Goal: Task Accomplishment & Management: Manage account settings

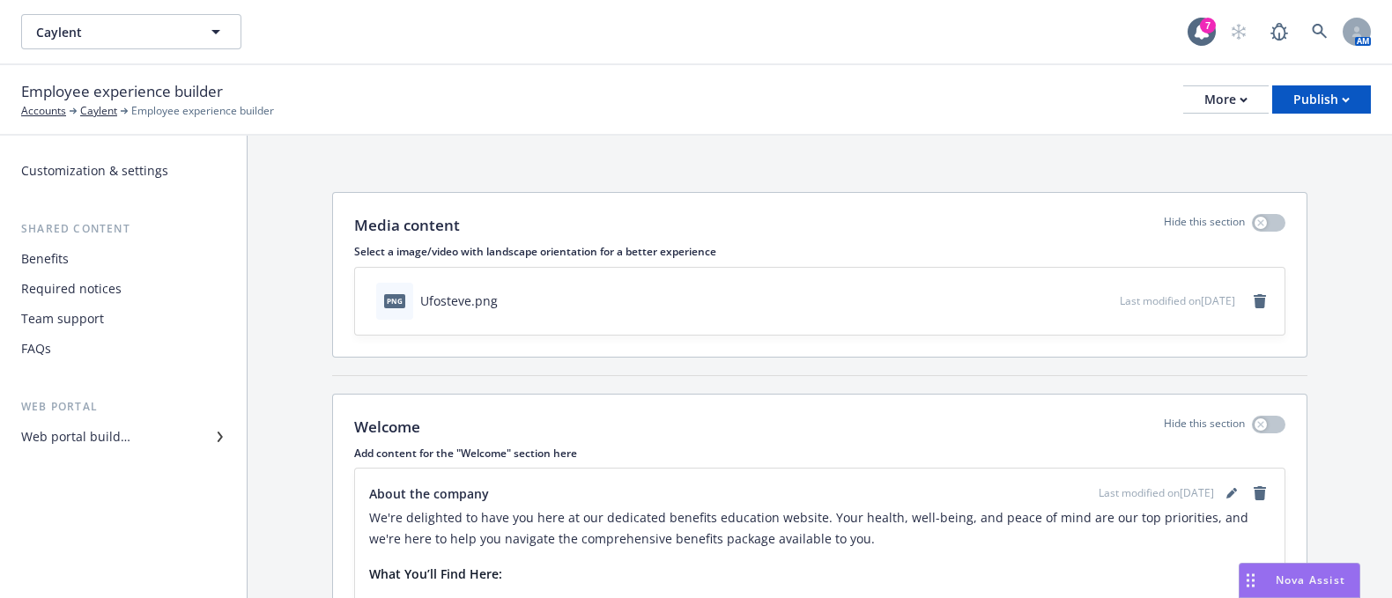
click at [73, 257] on div "Benefits" at bounding box center [123, 259] width 204 height 28
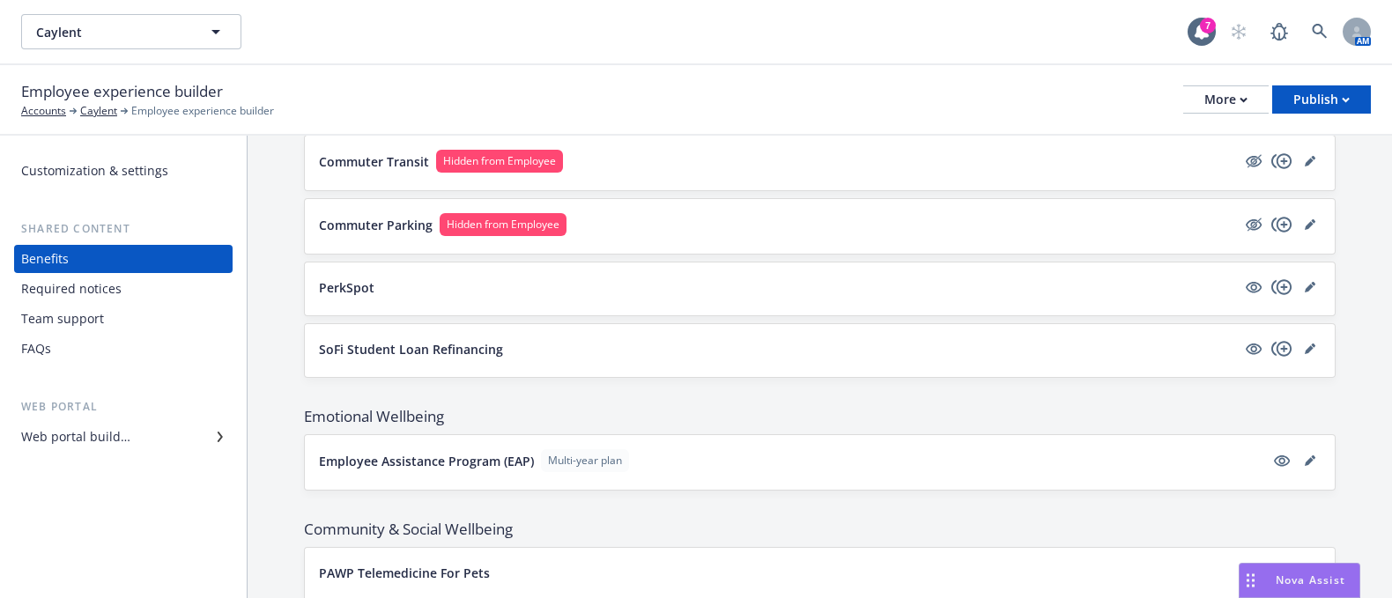
scroll to position [2020, 0]
click at [367, 68] on div "Employee experience builder Accounts Caylent Employee experience builder More P…" at bounding box center [696, 100] width 1392 height 70
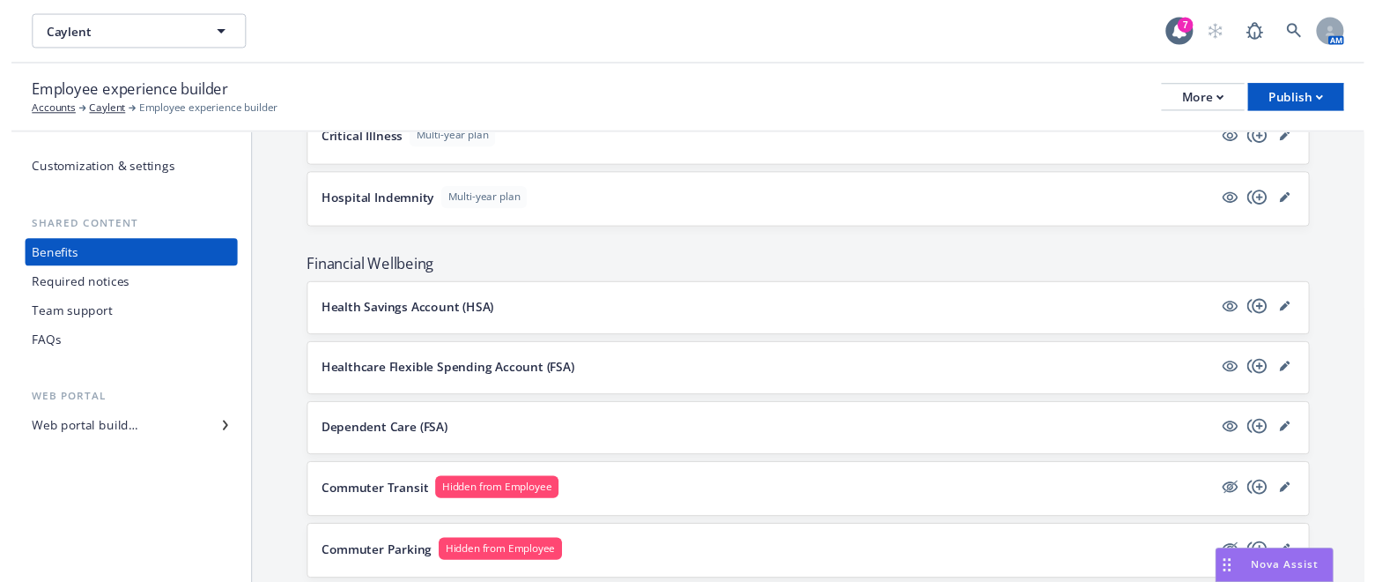
scroll to position [1680, 0]
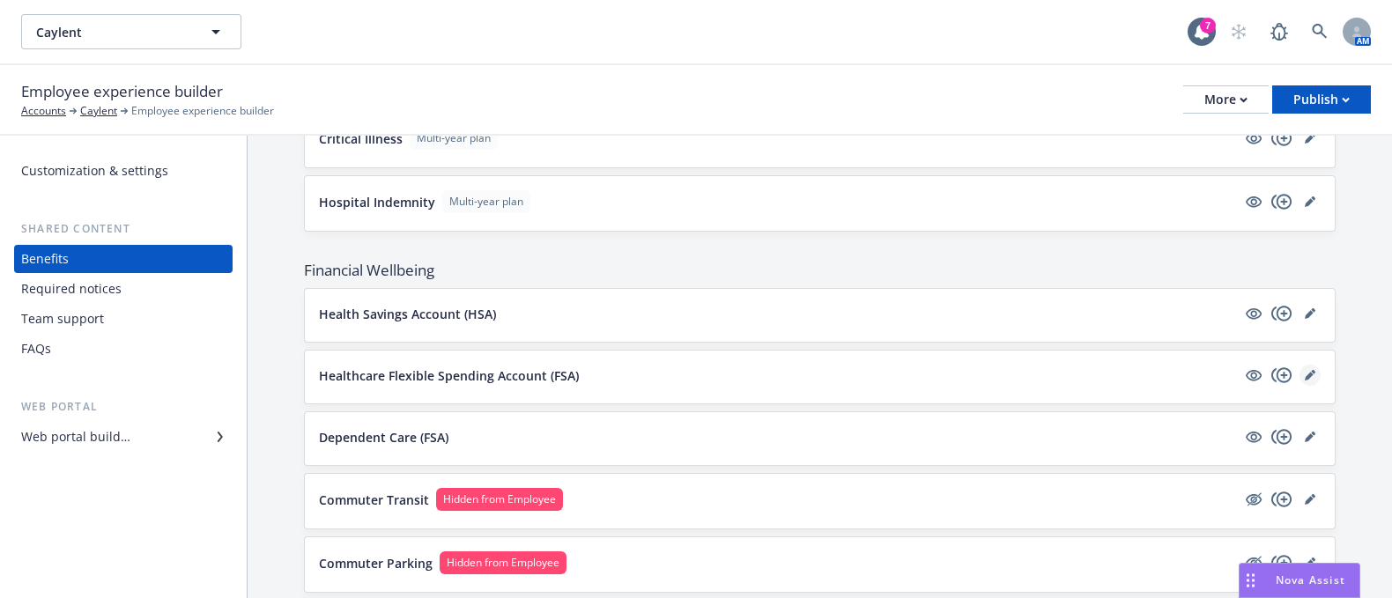
click at [1305, 372] on icon "editPencil" at bounding box center [1310, 375] width 11 height 11
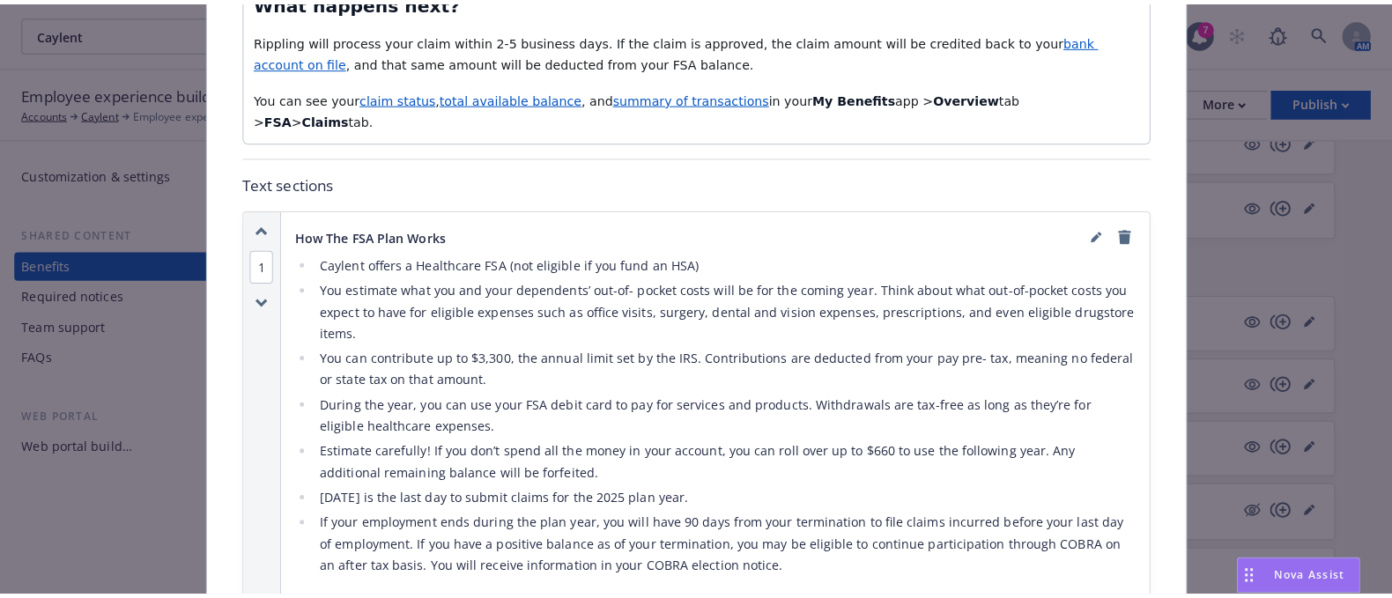
scroll to position [1597, 0]
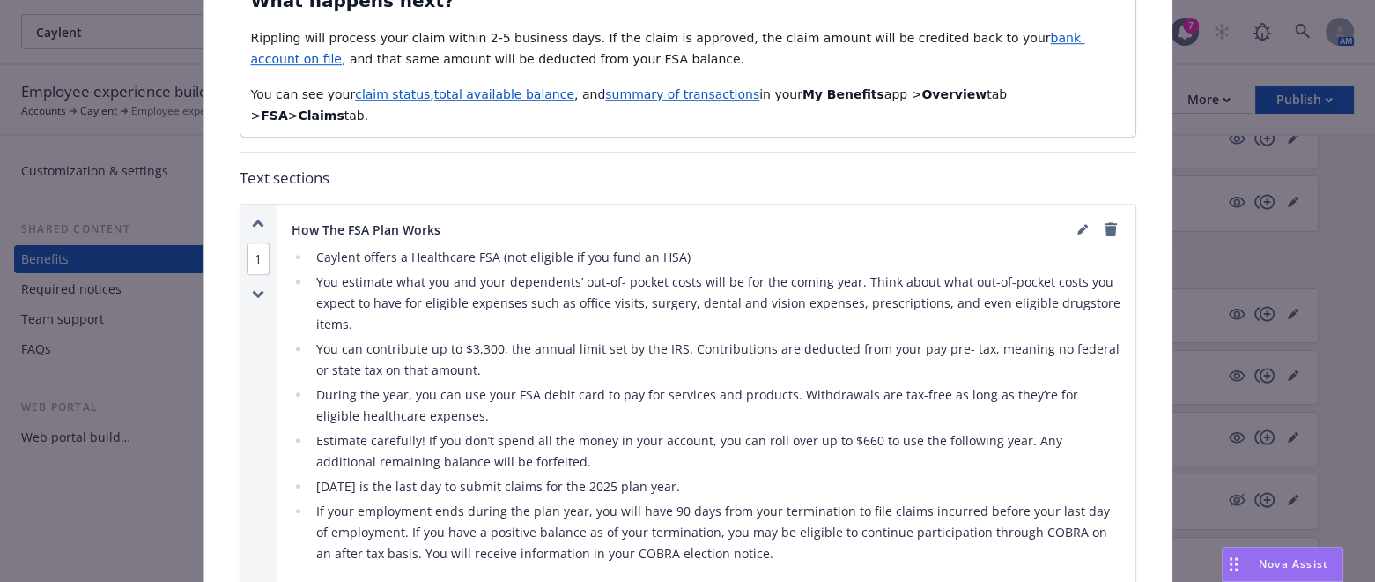
click at [511, 465] on li "Estimate carefully! If you don’t spend all the money in your account, you can r…" at bounding box center [716, 451] width 811 height 42
click at [1078, 231] on icon "editPencil" at bounding box center [1083, 229] width 11 height 11
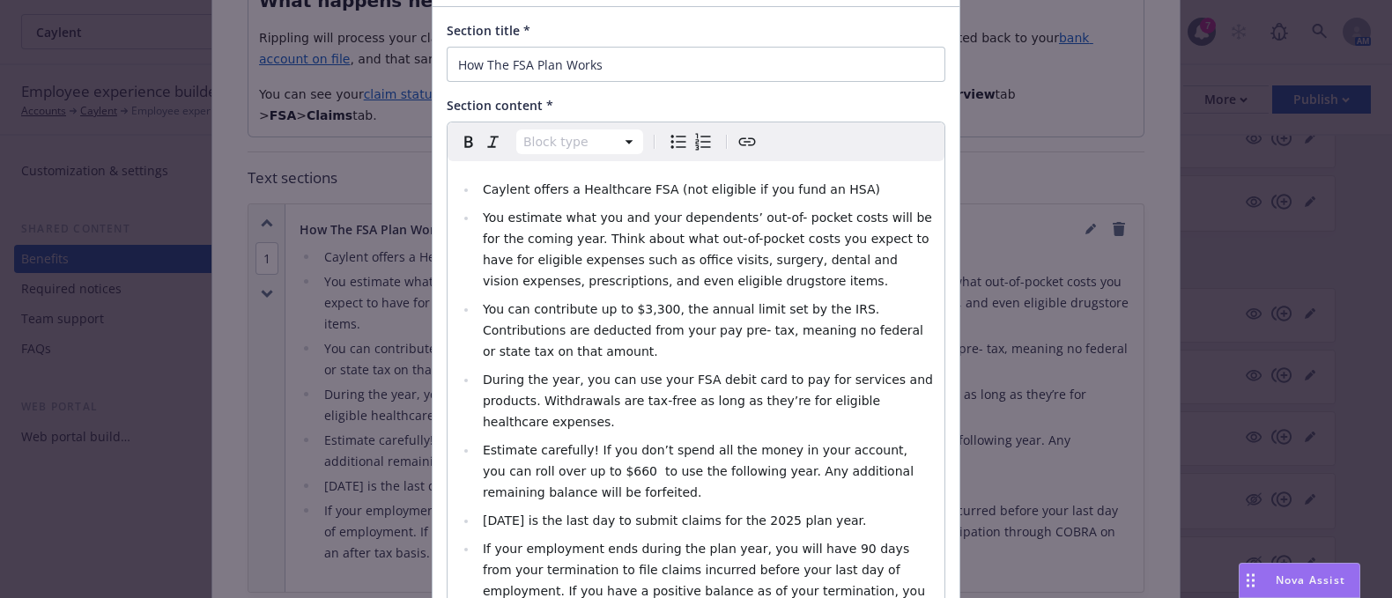
scroll to position [125, 0]
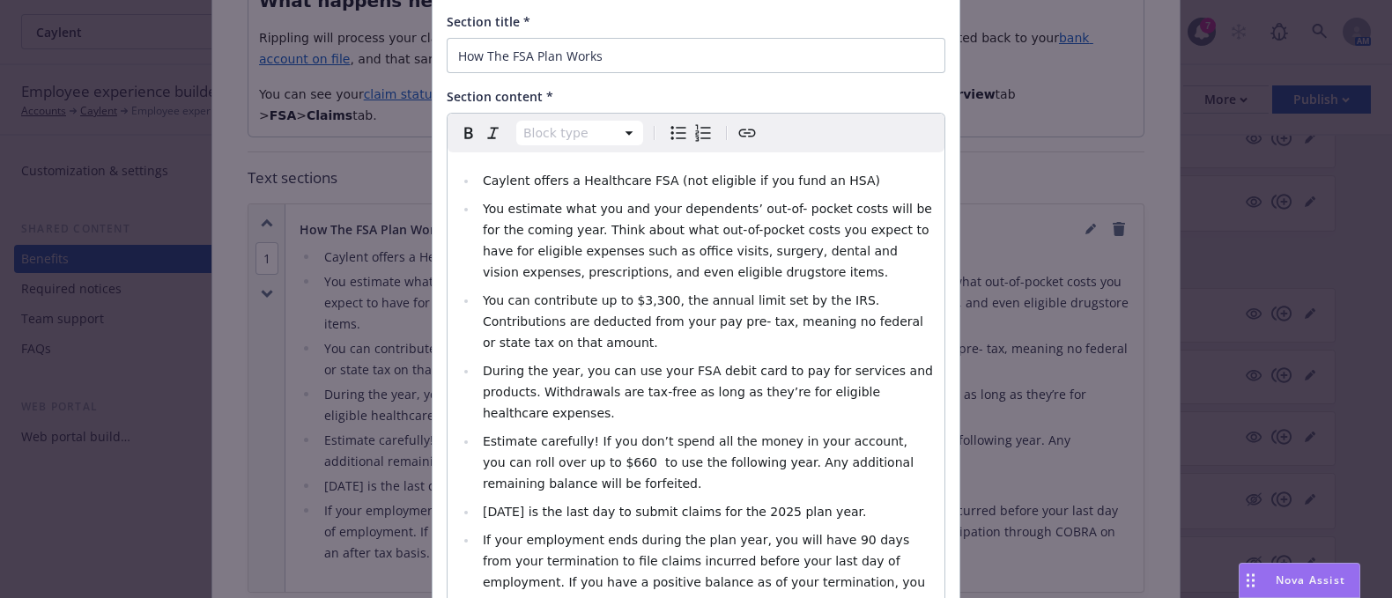
select select
click at [580, 434] on span "Estimate carefully! If you don’t spend all the money in your account, you can r…" at bounding box center [700, 462] width 435 height 56
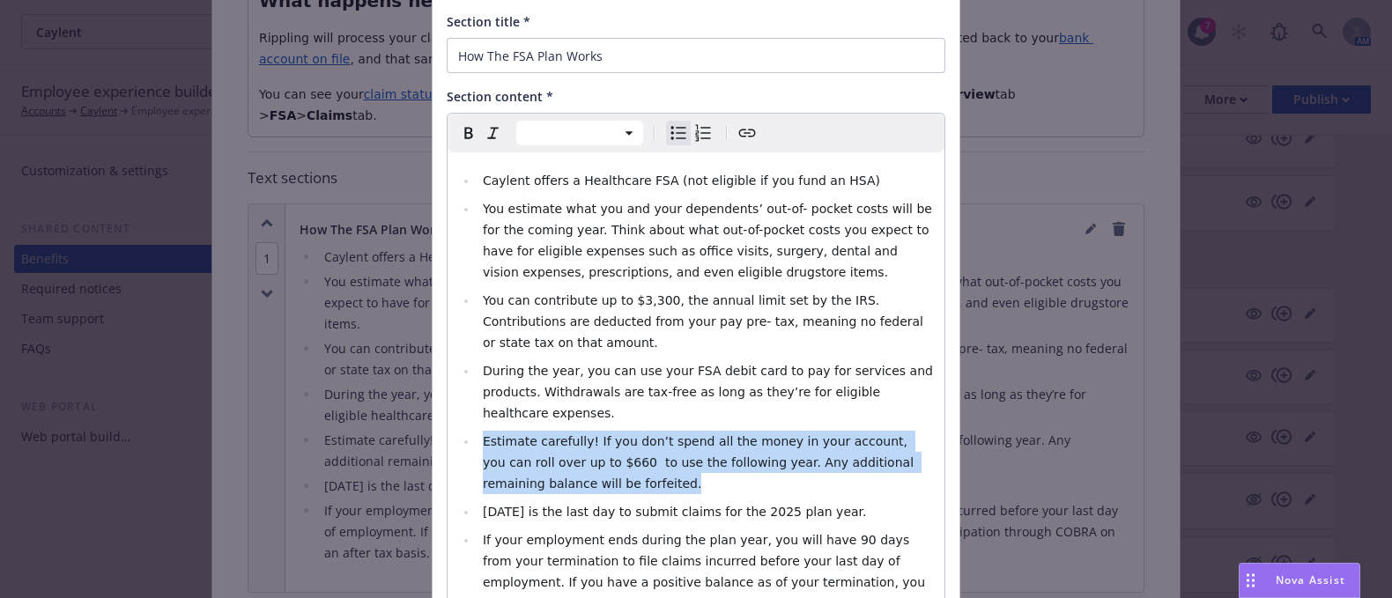
drag, startPoint x: 549, startPoint y: 434, endPoint x: 438, endPoint y: 398, distance: 116.8
click at [448, 398] on div "Caylent offers a Healthcare FSA (not eligible if you fund an HSA) You estimate …" at bounding box center [696, 416] width 497 height 529
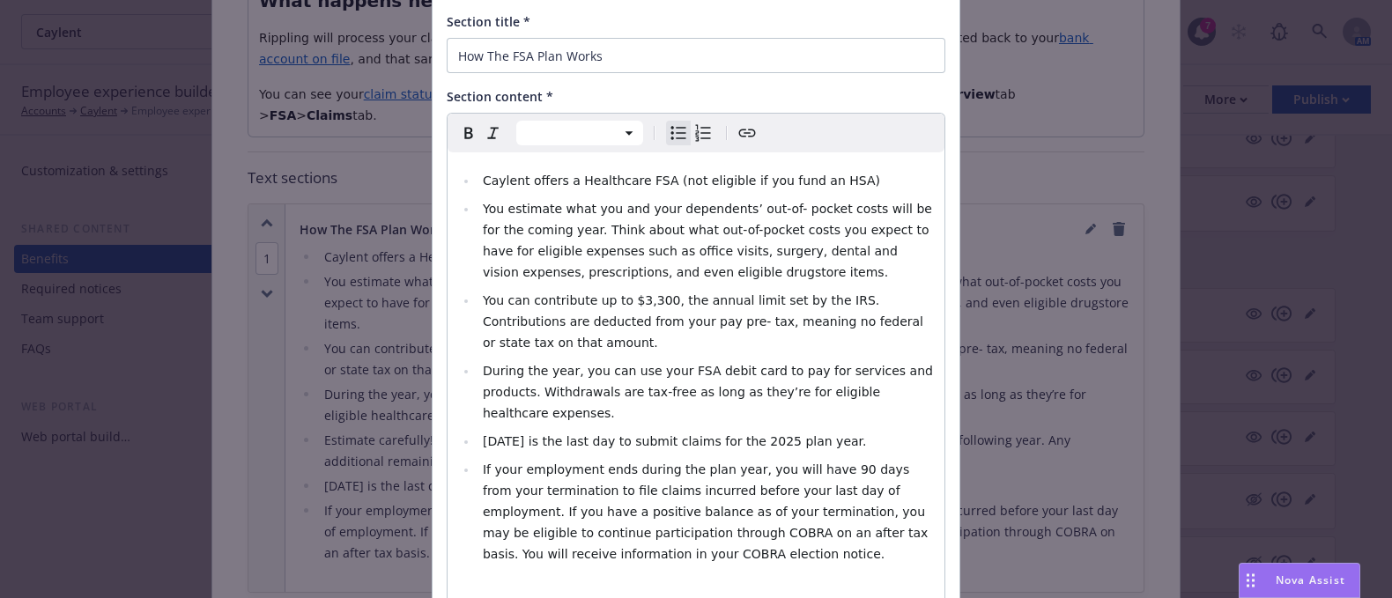
click at [859, 431] on li "[DATE] is the last day to submit claims for the 2025 plan year." at bounding box center [706, 441] width 456 height 21
click at [501, 434] on span "[DATE] is the last day to submit claims for the 2025 plan year." at bounding box center [675, 441] width 384 height 14
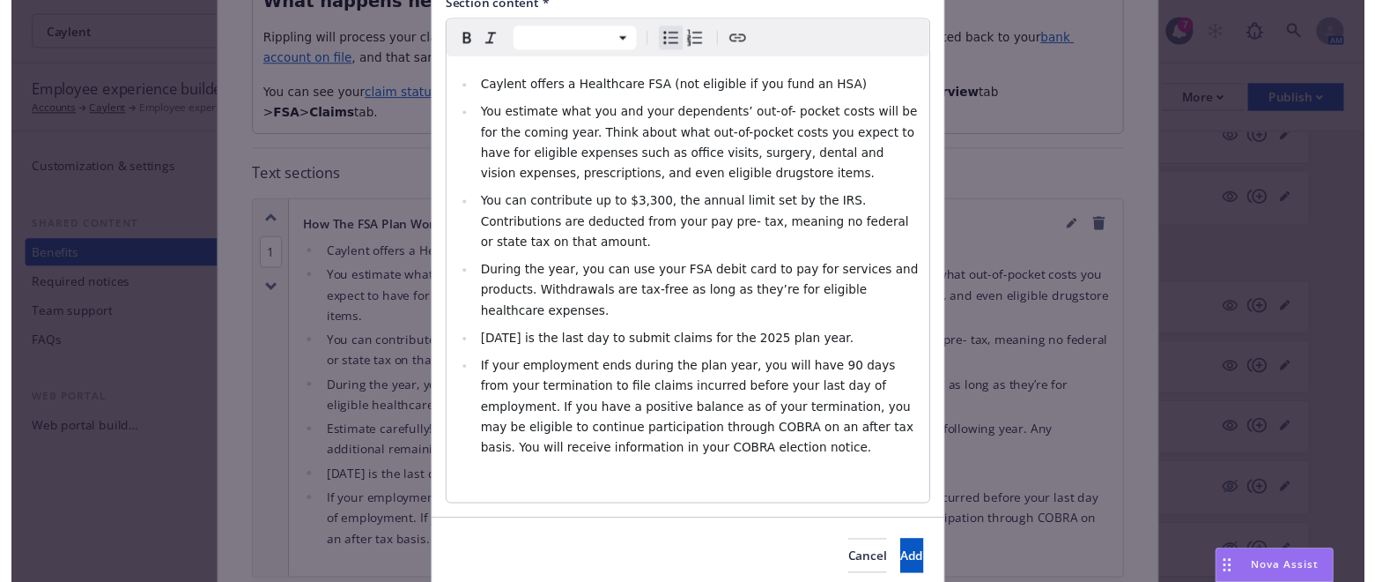
scroll to position [244, 0]
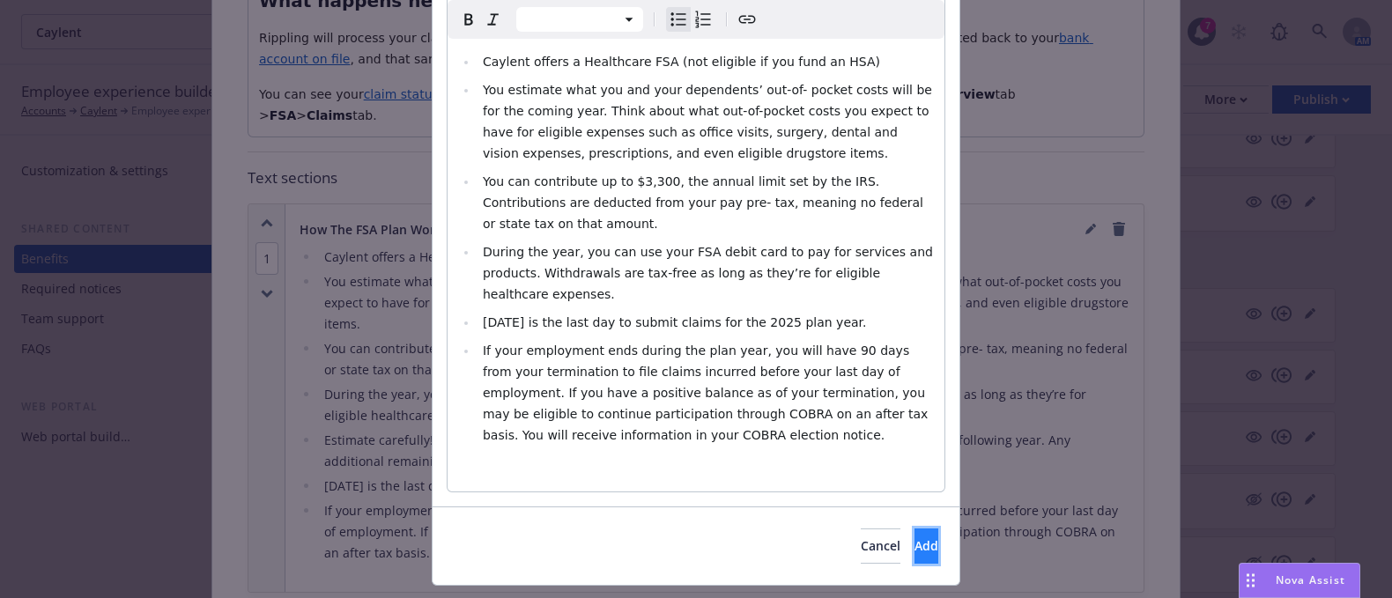
click at [915, 529] on button "Add" at bounding box center [927, 546] width 24 height 35
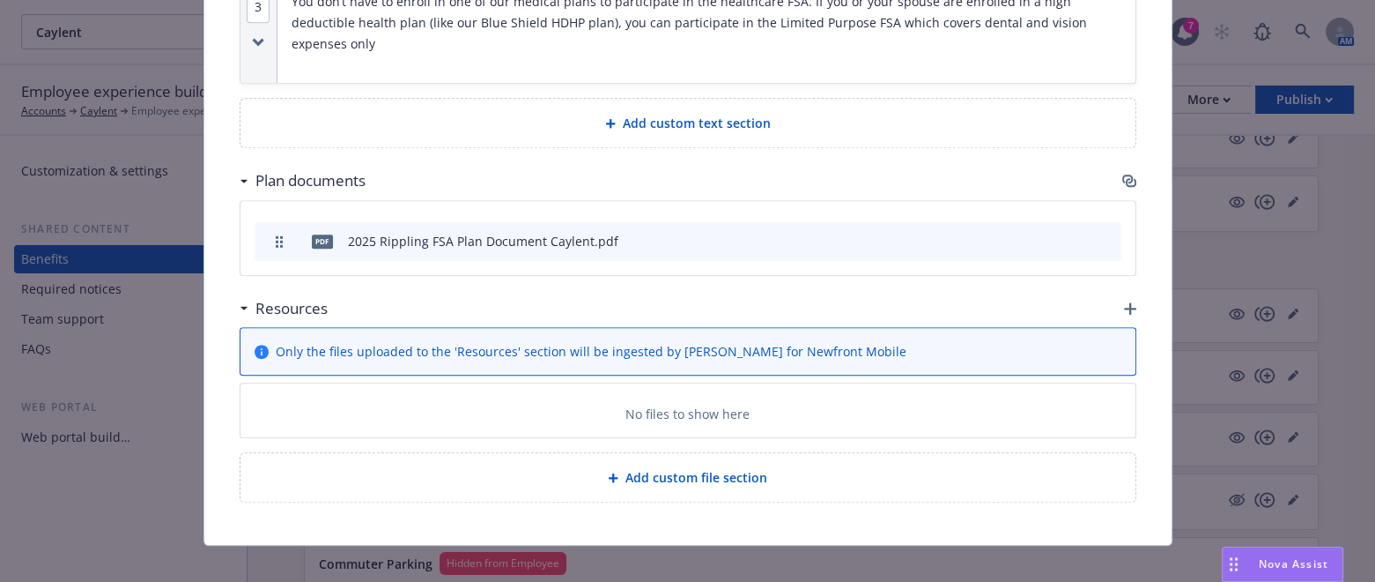
scroll to position [2472, 0]
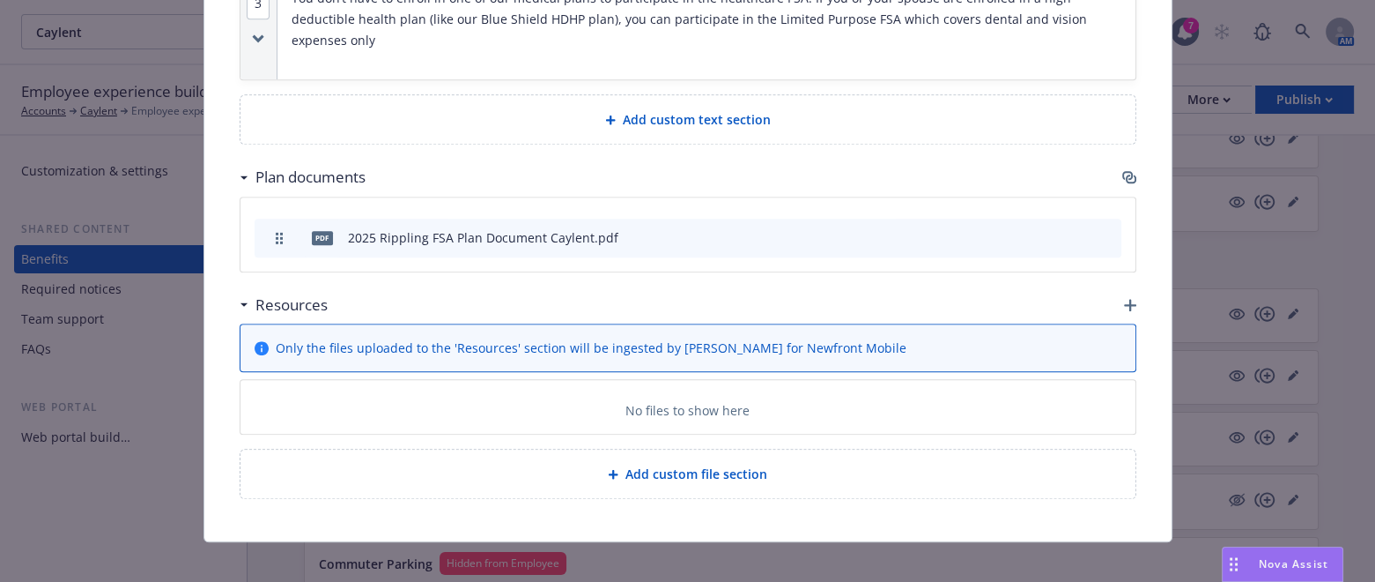
click at [1069, 230] on icon "preview file" at bounding box center [1077, 236] width 16 height 12
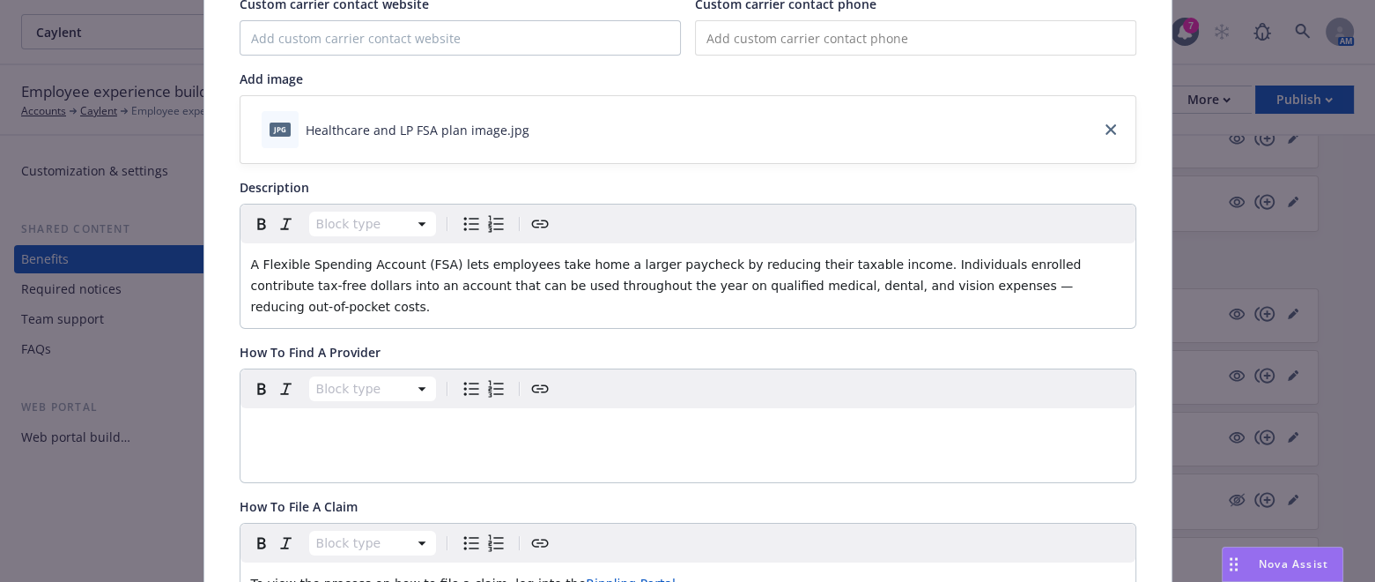
scroll to position [0, 0]
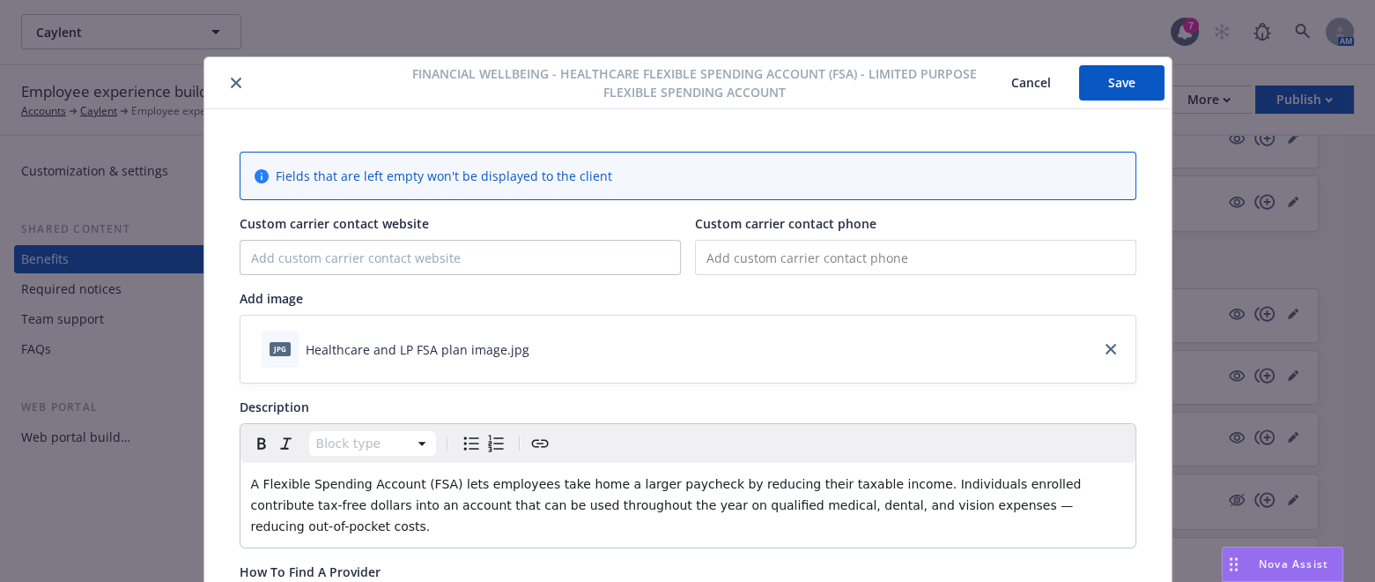
click at [1094, 78] on button "Save" at bounding box center [1121, 82] width 85 height 35
click at [1101, 80] on button "Save" at bounding box center [1121, 82] width 85 height 35
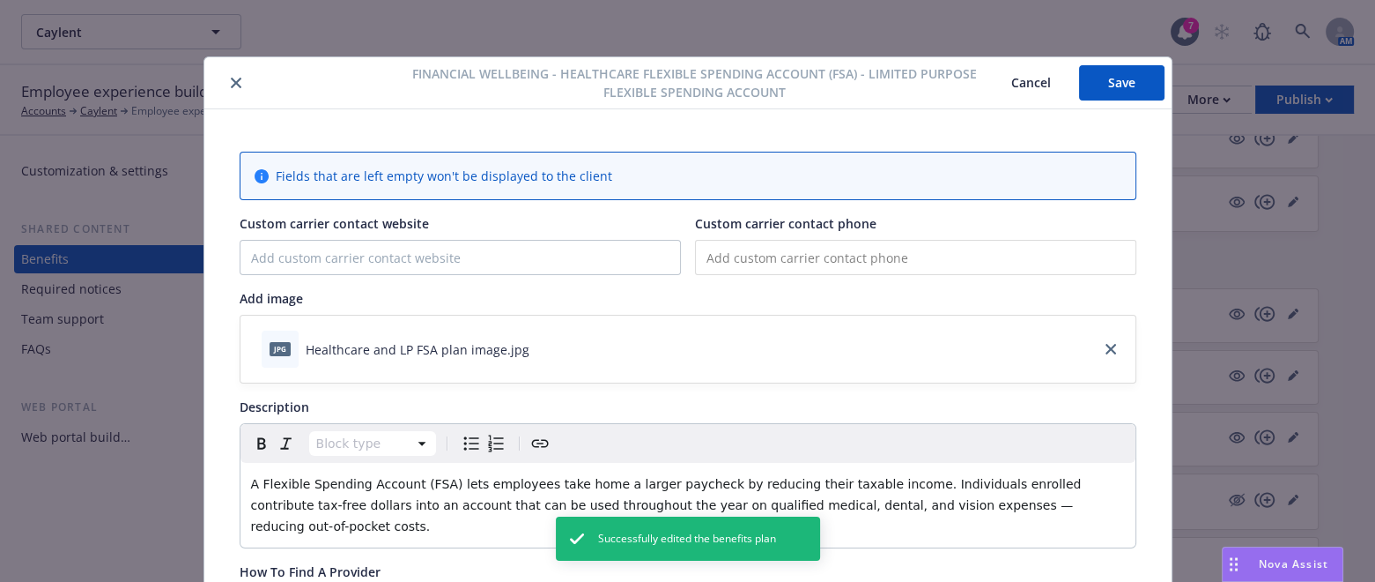
click at [231, 84] on icon "close" at bounding box center [236, 83] width 11 height 11
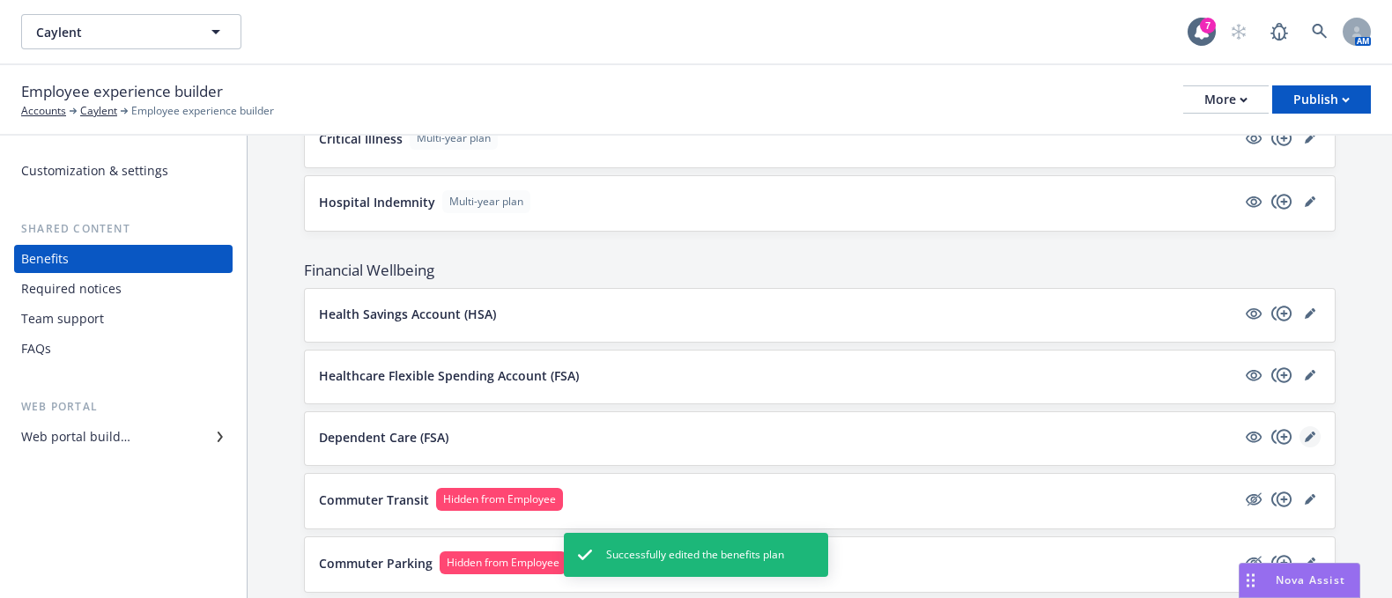
click at [1305, 434] on icon "editPencil" at bounding box center [1309, 438] width 9 height 9
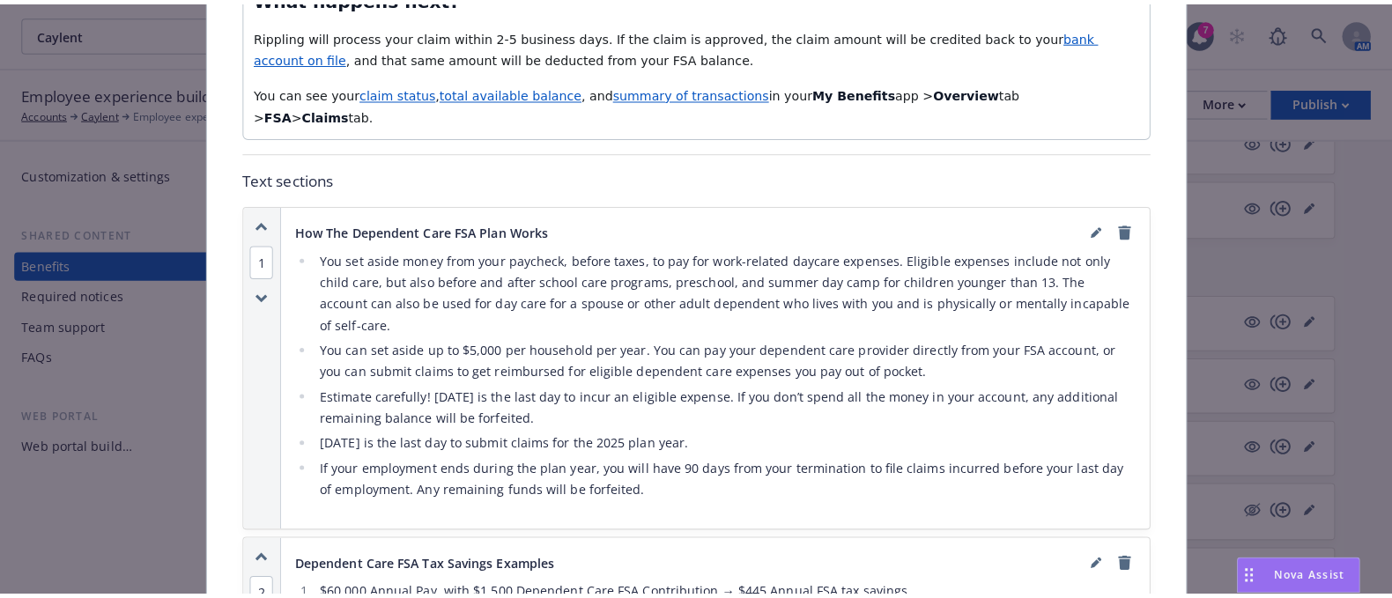
scroll to position [1592, 0]
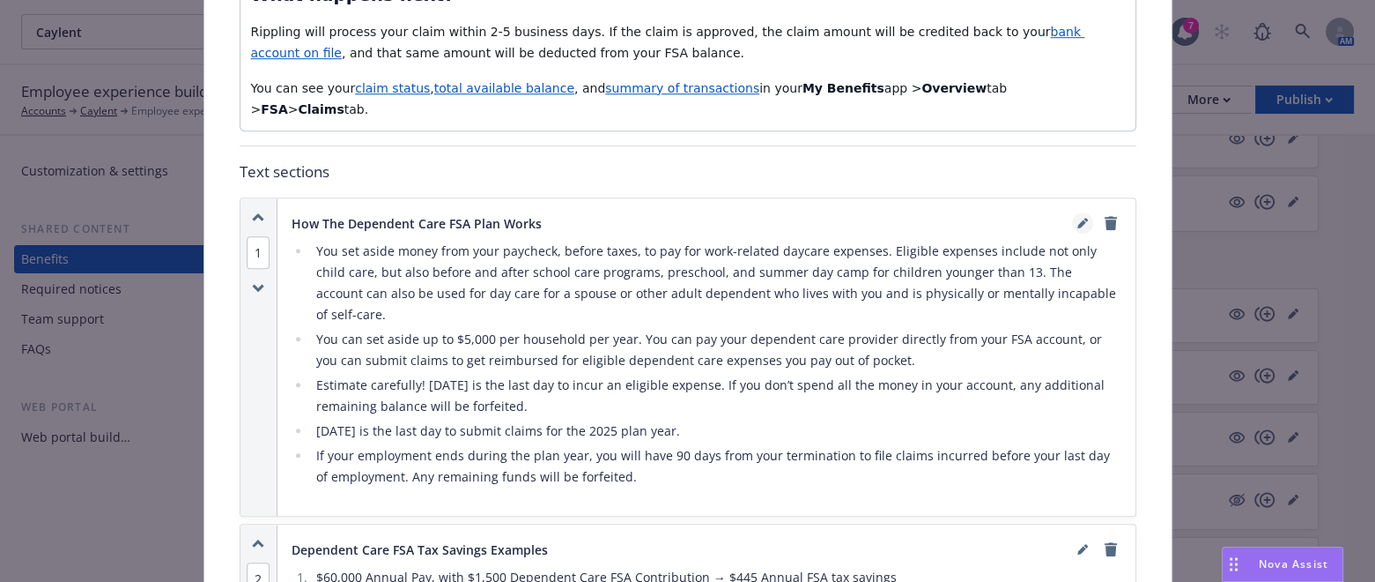
click at [1078, 229] on icon "editPencil" at bounding box center [1082, 224] width 9 height 9
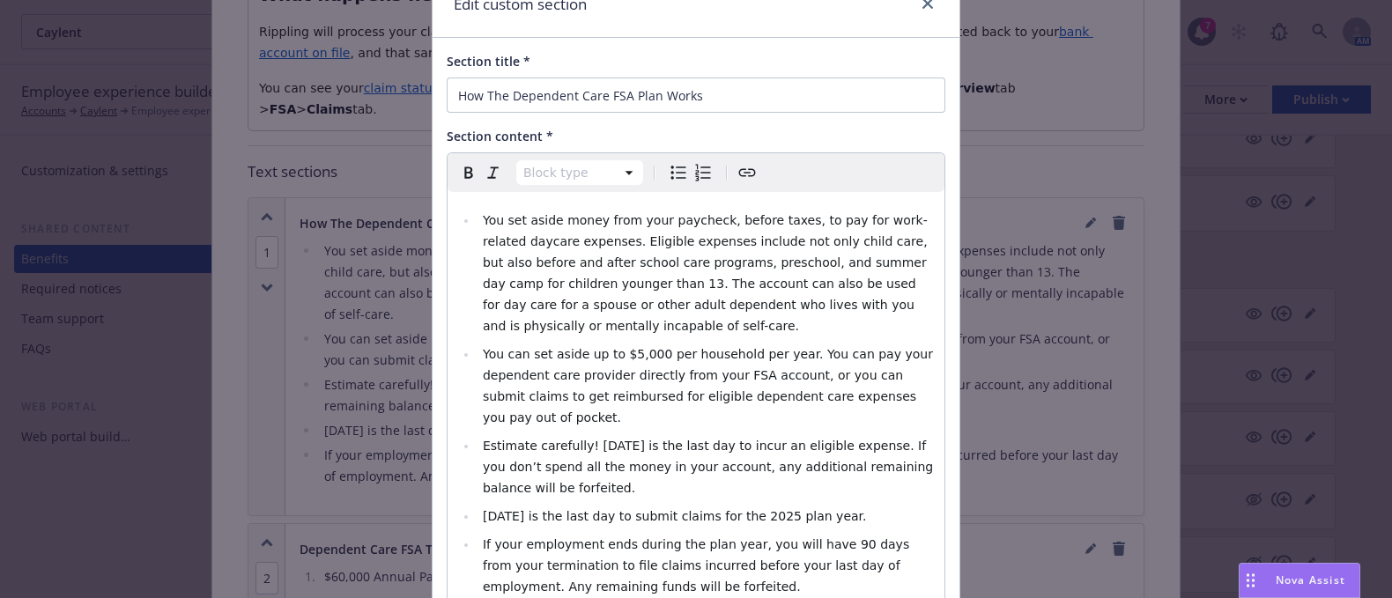
scroll to position [89, 0]
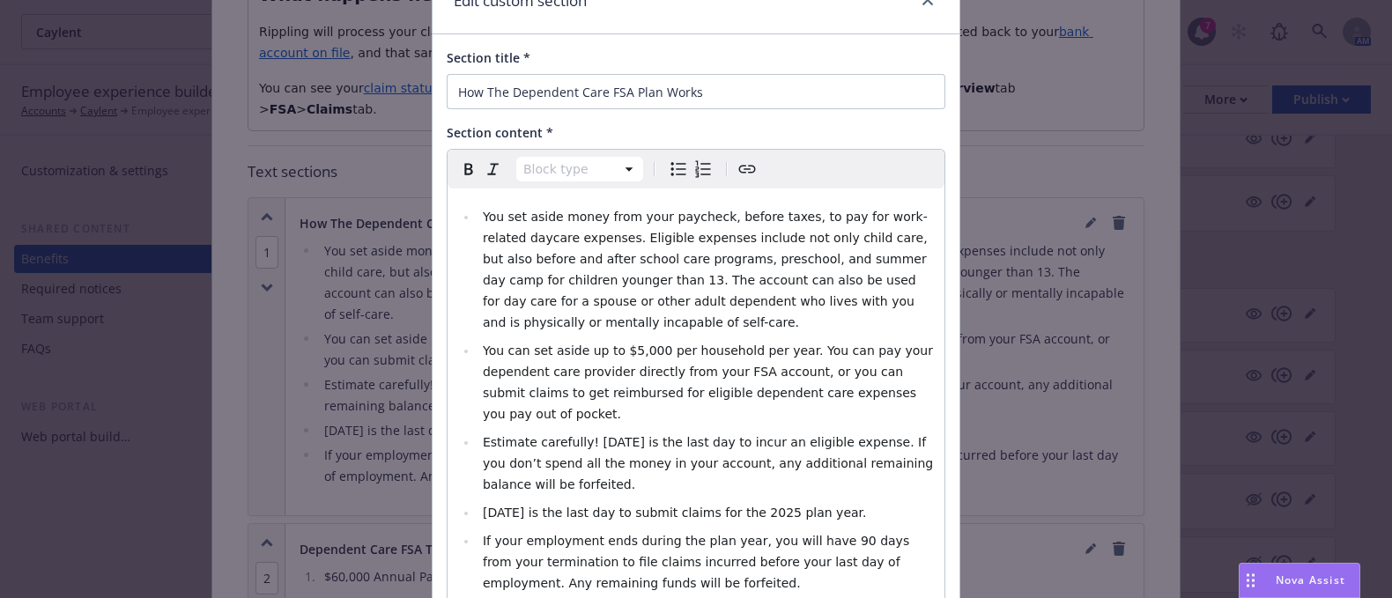
select select
click at [744, 506] on span "[DATE] is the last day to submit claims for the 2025 plan year." at bounding box center [675, 513] width 384 height 14
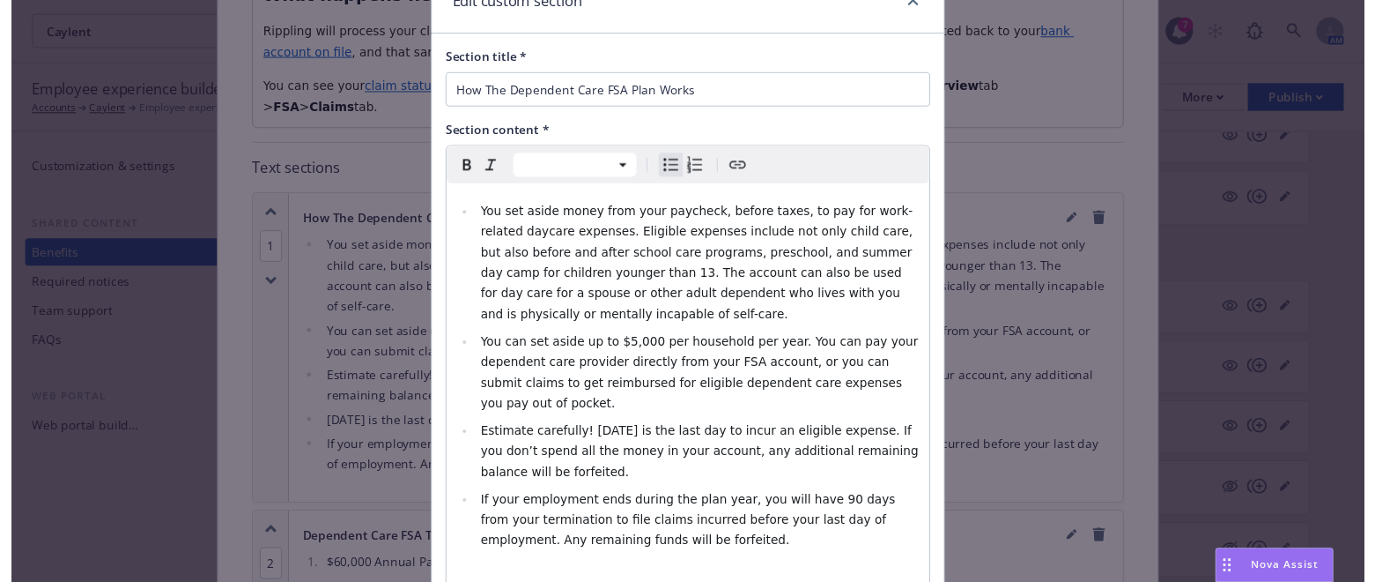
scroll to position [230, 0]
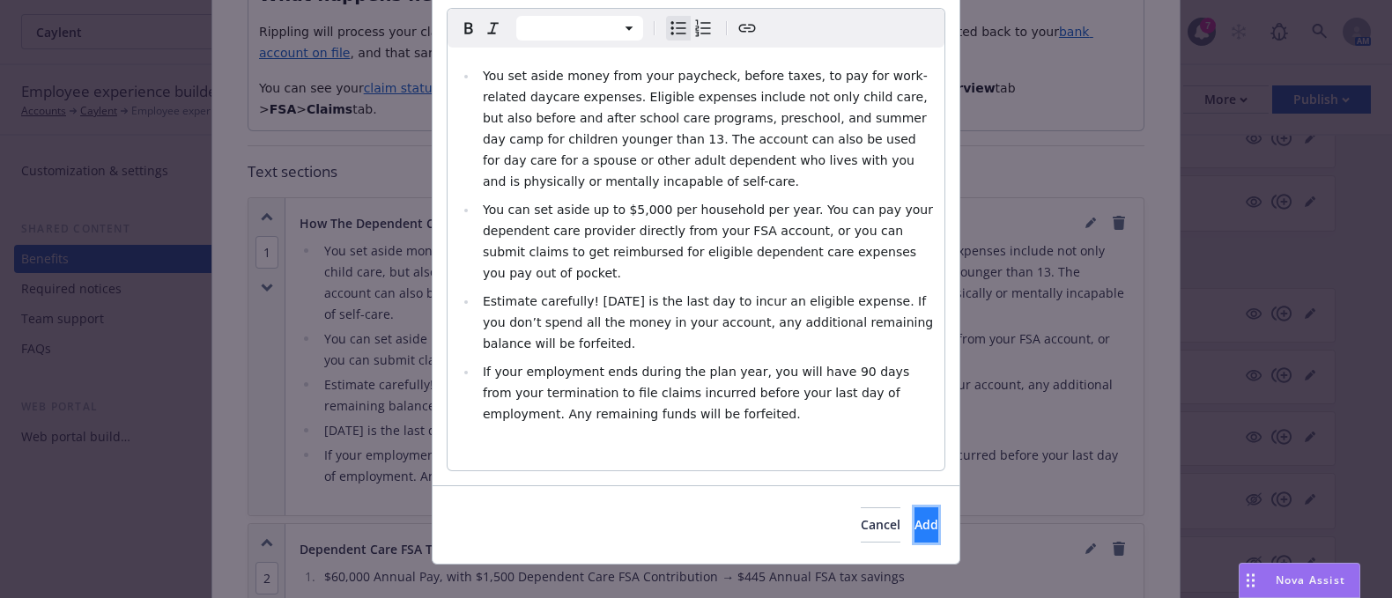
click at [915, 516] on span "Add" at bounding box center [927, 524] width 24 height 17
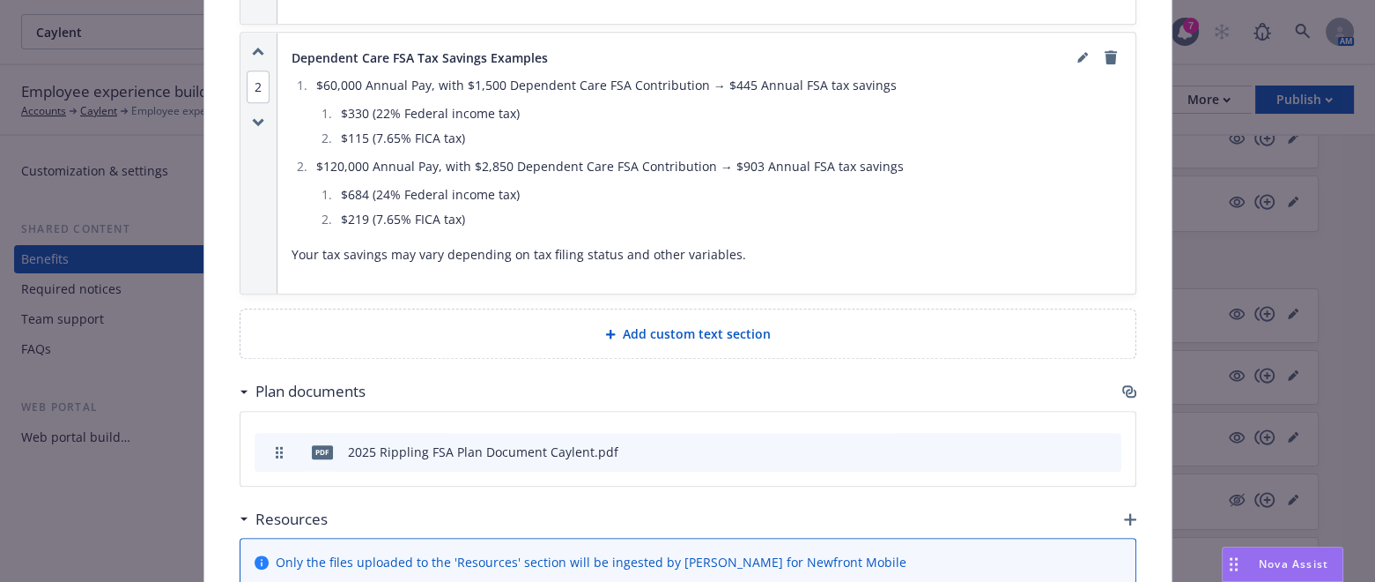
scroll to position [2191, 0]
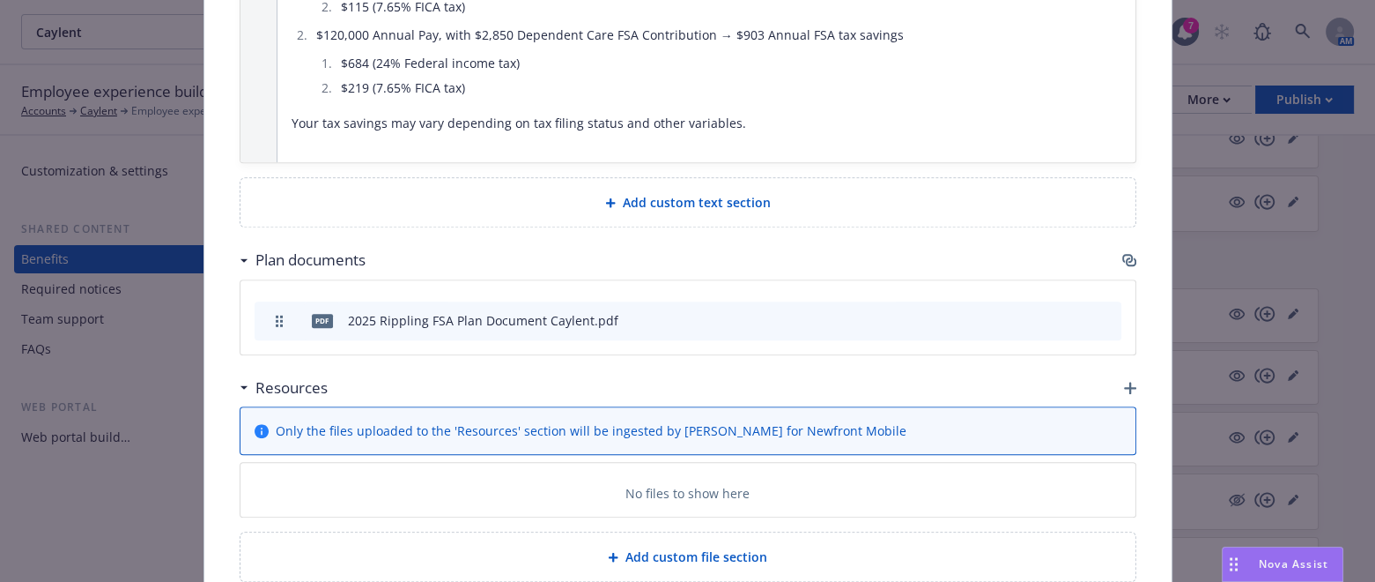
click at [1074, 313] on icon "preview file" at bounding box center [1077, 319] width 16 height 12
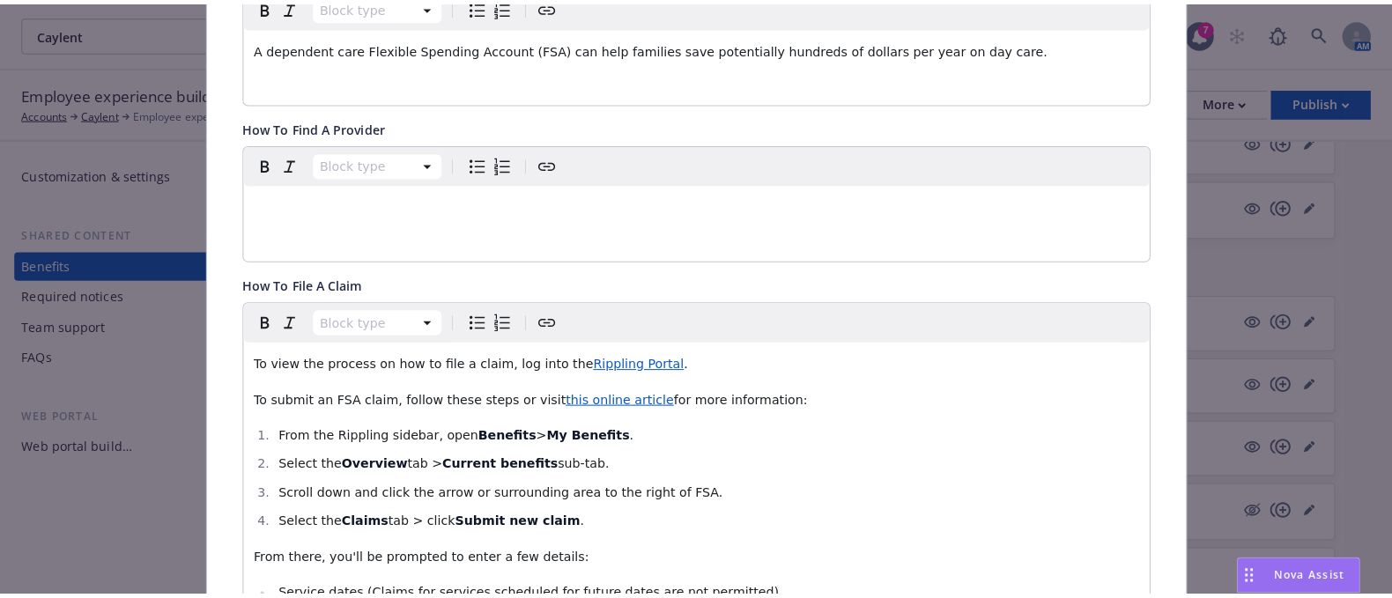
scroll to position [0, 0]
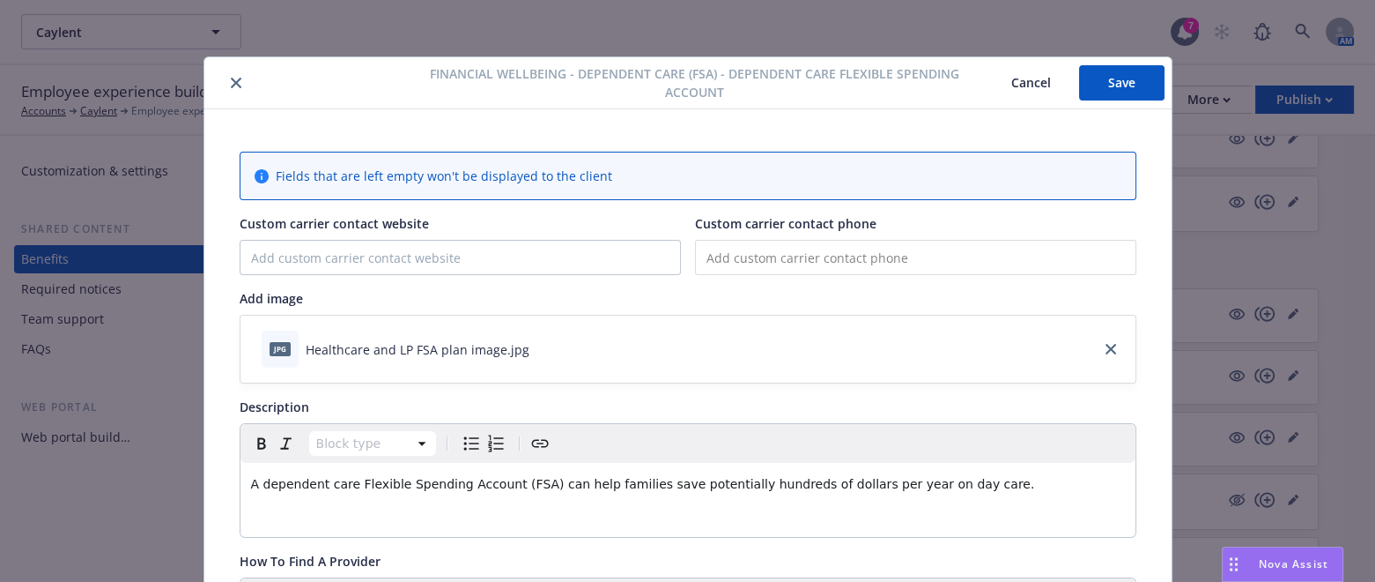
click at [1114, 74] on button "Save" at bounding box center [1121, 82] width 85 height 35
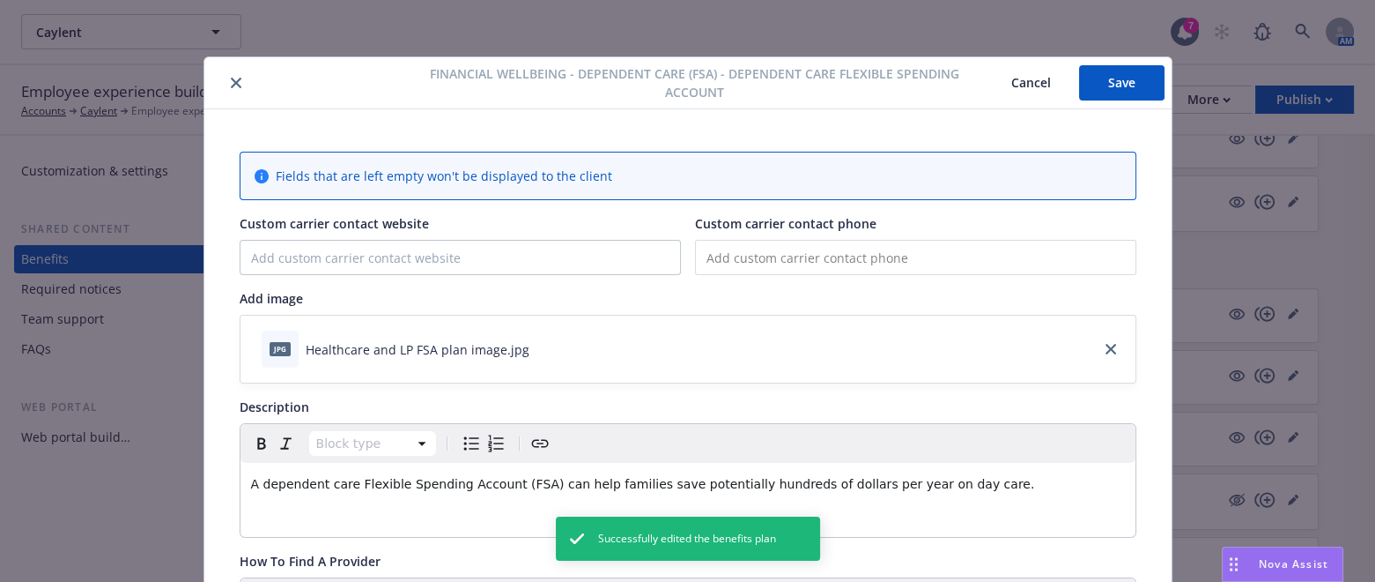
click at [231, 83] on icon "close" at bounding box center [236, 83] width 11 height 11
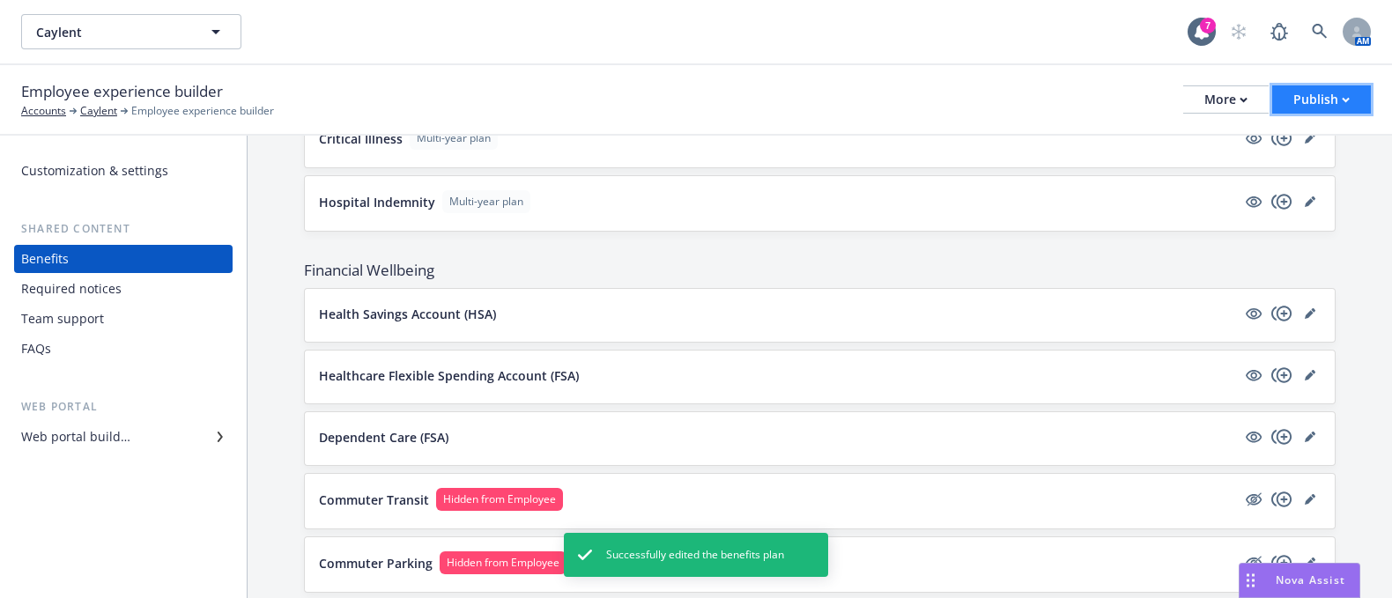
click at [1317, 96] on div "Publish" at bounding box center [1322, 99] width 56 height 26
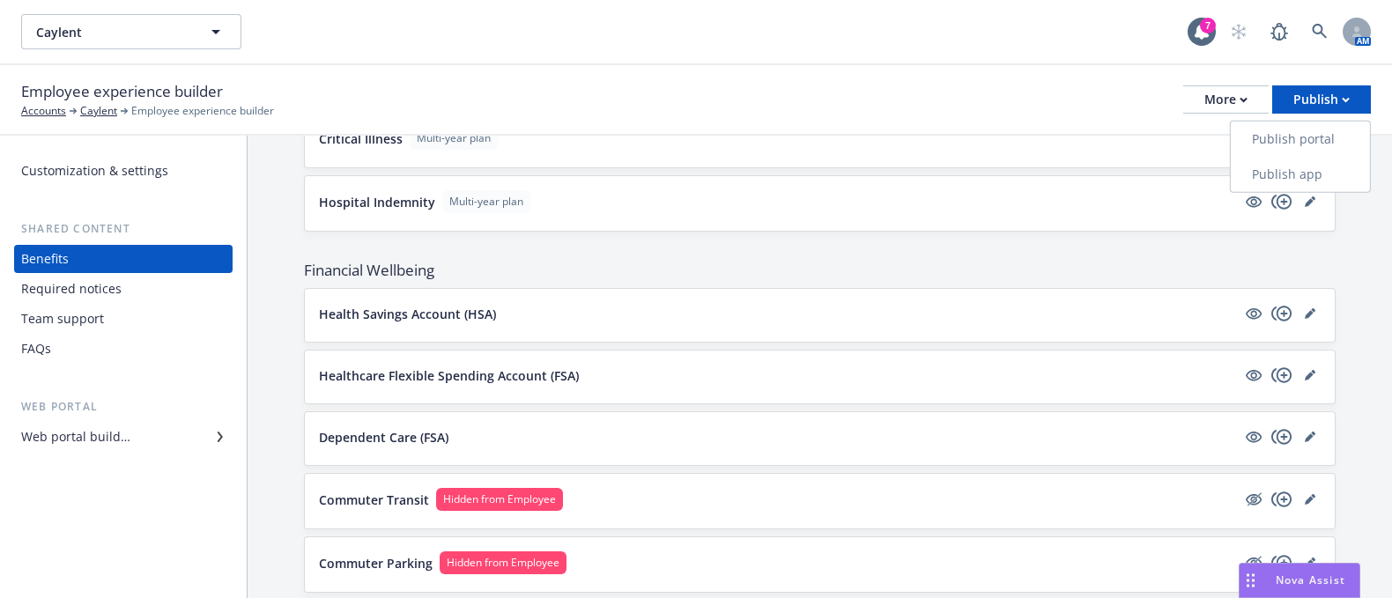
click at [1308, 138] on link "Publish portal" at bounding box center [1300, 139] width 139 height 35
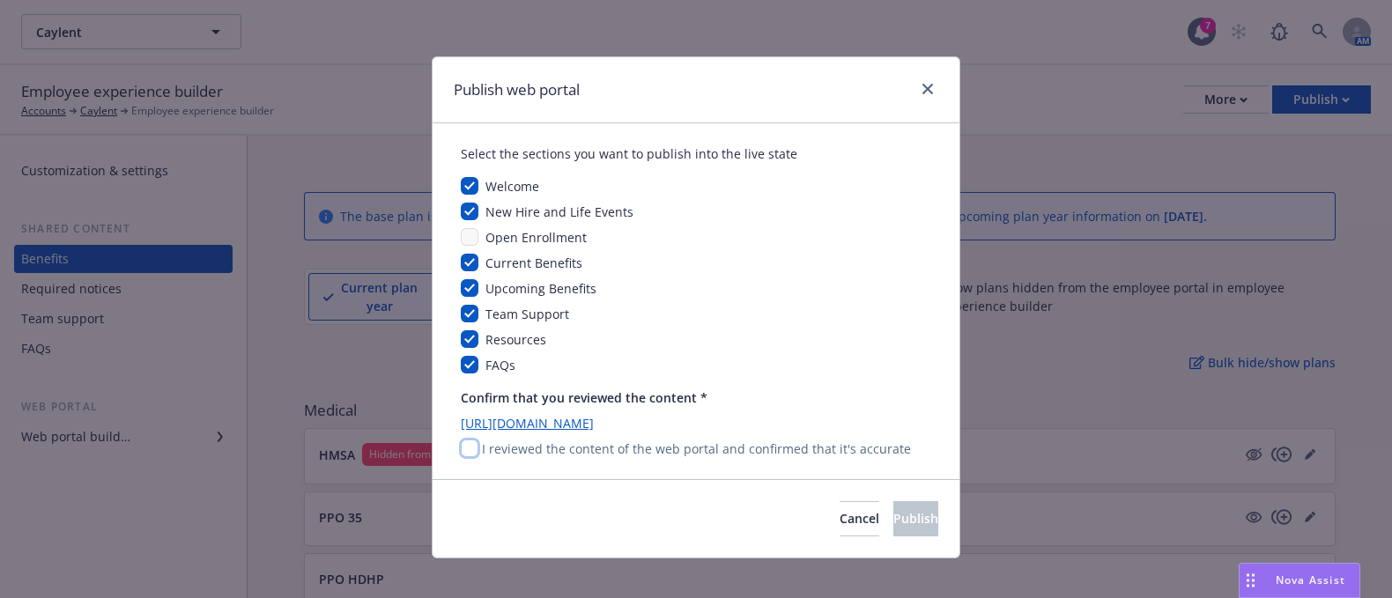
click at [461, 452] on input "checkbox" at bounding box center [470, 449] width 18 height 18
checkbox input "true"
click at [893, 522] on span "Publish" at bounding box center [915, 518] width 45 height 17
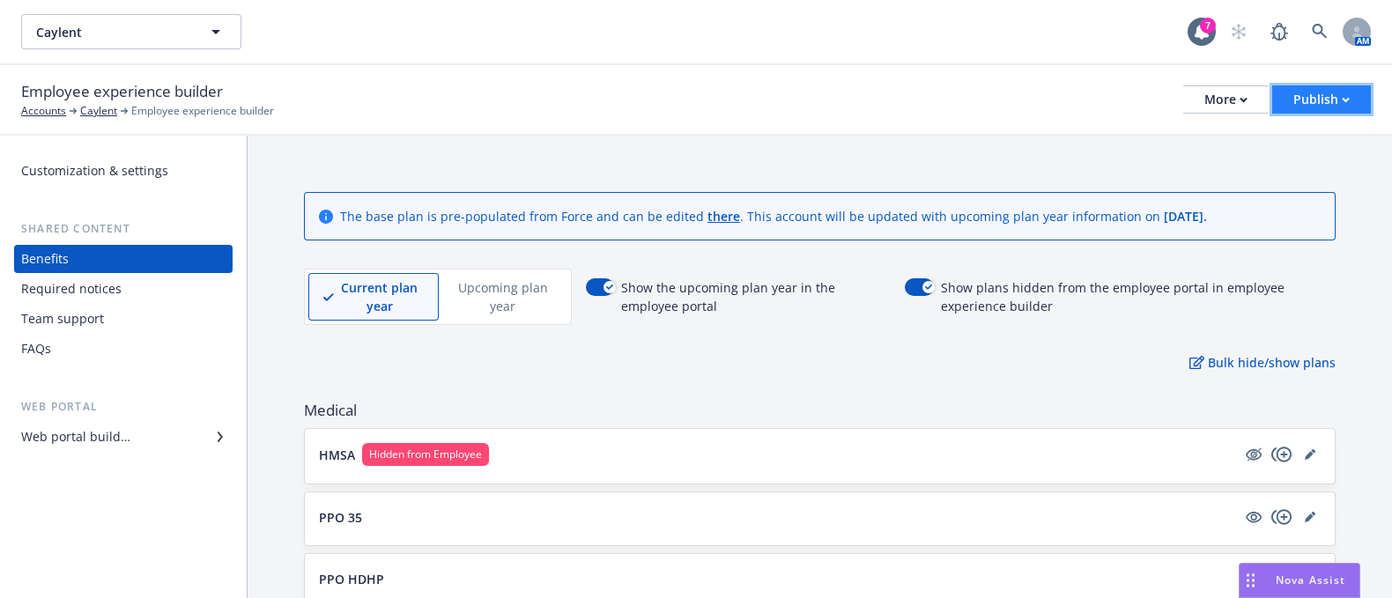
click at [1311, 93] on div "Publish" at bounding box center [1322, 99] width 56 height 26
click at [1316, 170] on link "Publish app" at bounding box center [1300, 174] width 139 height 35
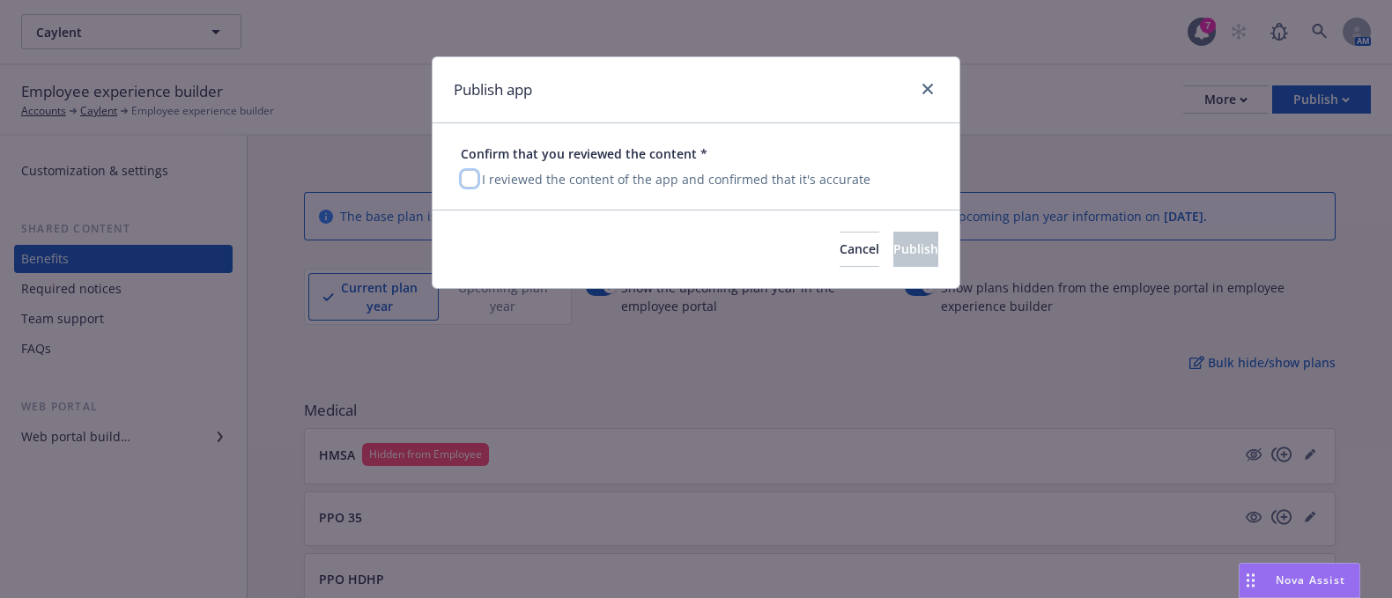
click at [465, 182] on input "checkbox" at bounding box center [470, 179] width 18 height 18
checkbox input "true"
click at [909, 244] on button "Publish" at bounding box center [915, 249] width 45 height 35
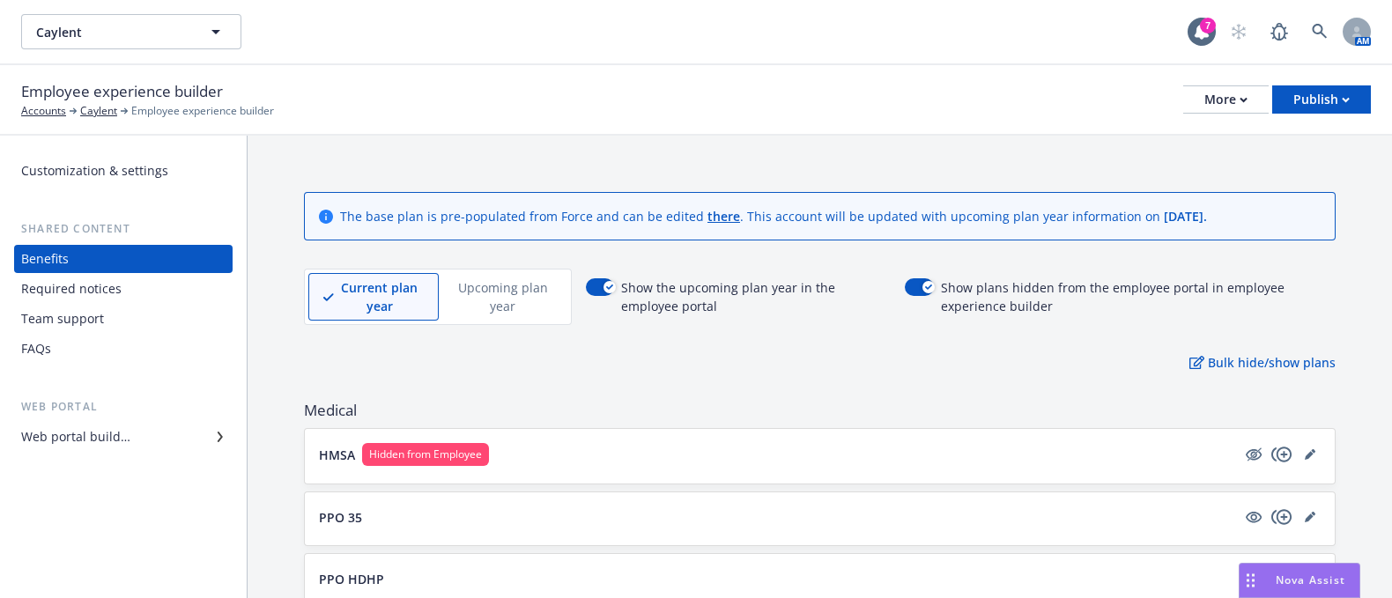
click at [33, 314] on div "Team support" at bounding box center [62, 319] width 83 height 28
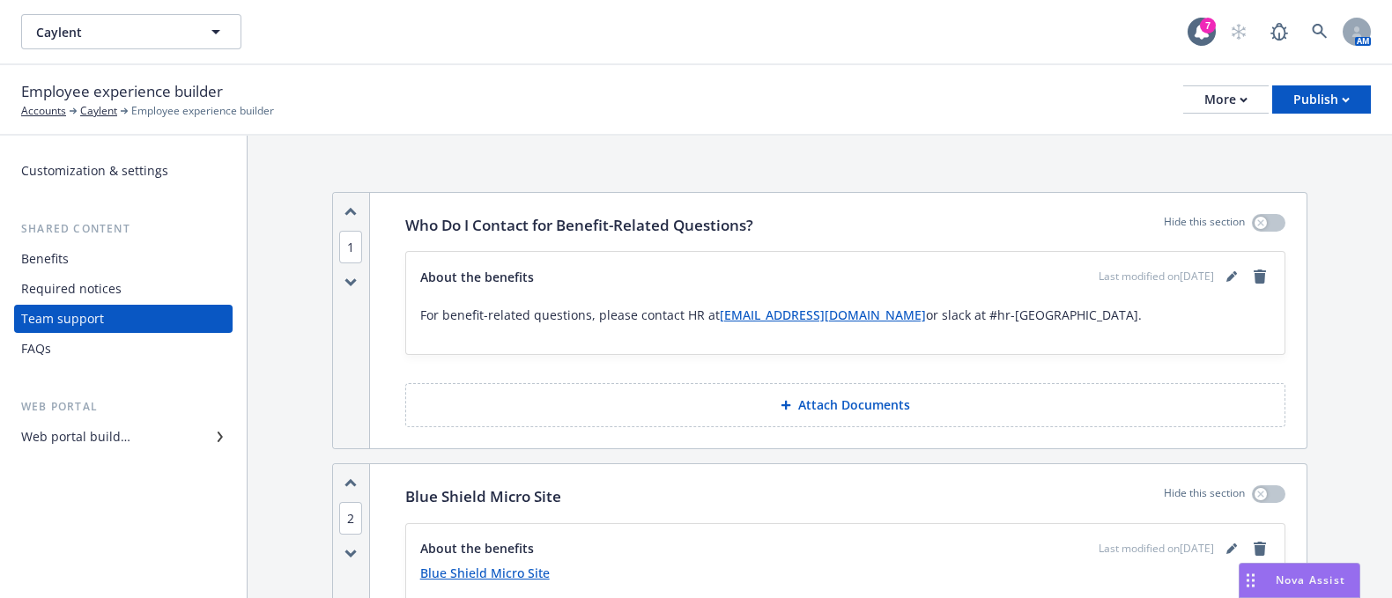
click at [96, 258] on div "Benefits" at bounding box center [123, 259] width 204 height 28
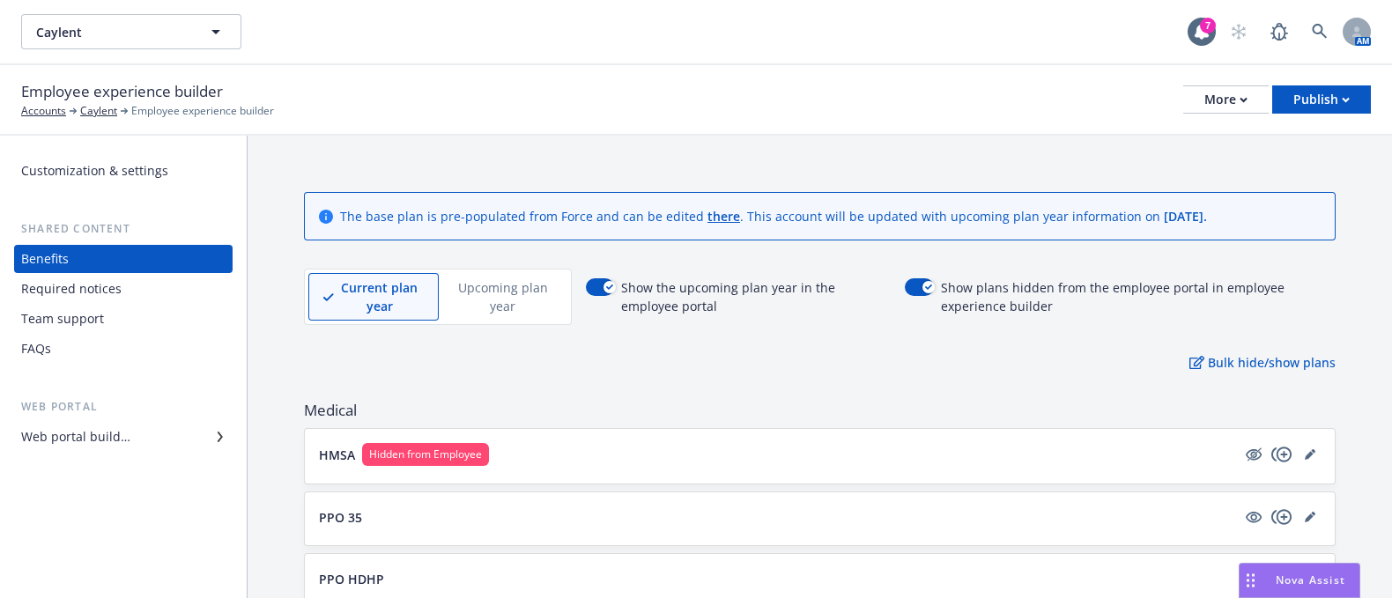
click at [76, 434] on div "Web portal builder" at bounding box center [75, 437] width 109 height 28
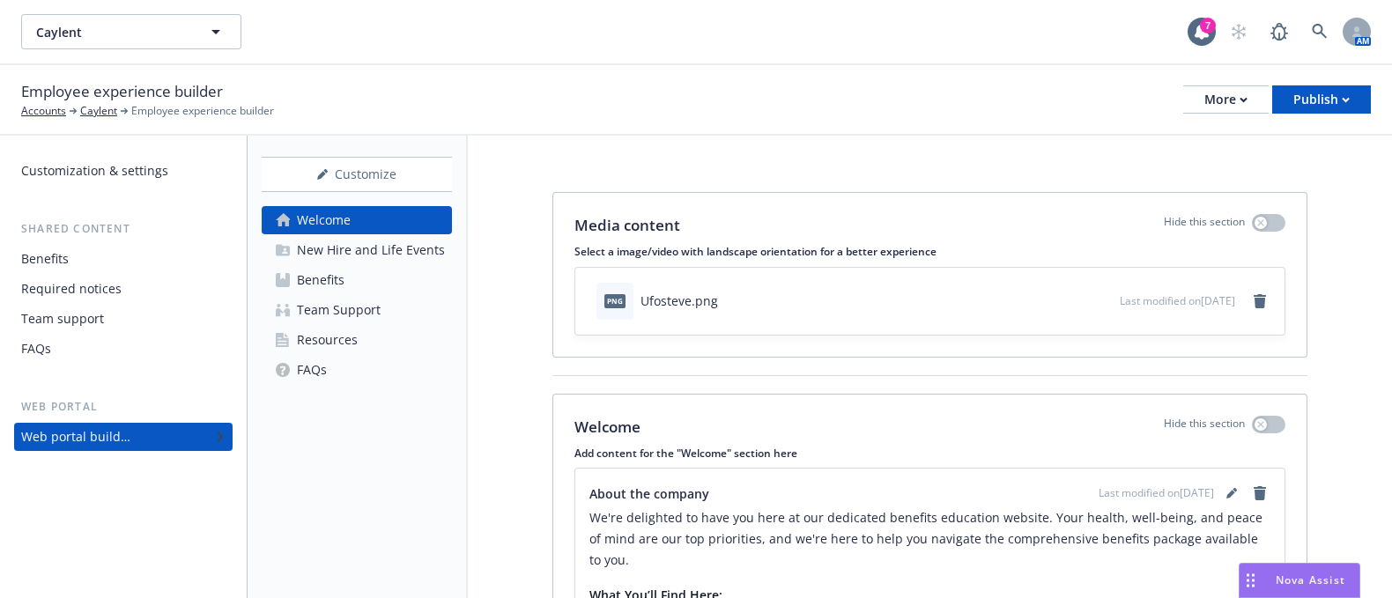
click at [314, 346] on div "Resources" at bounding box center [327, 340] width 61 height 28
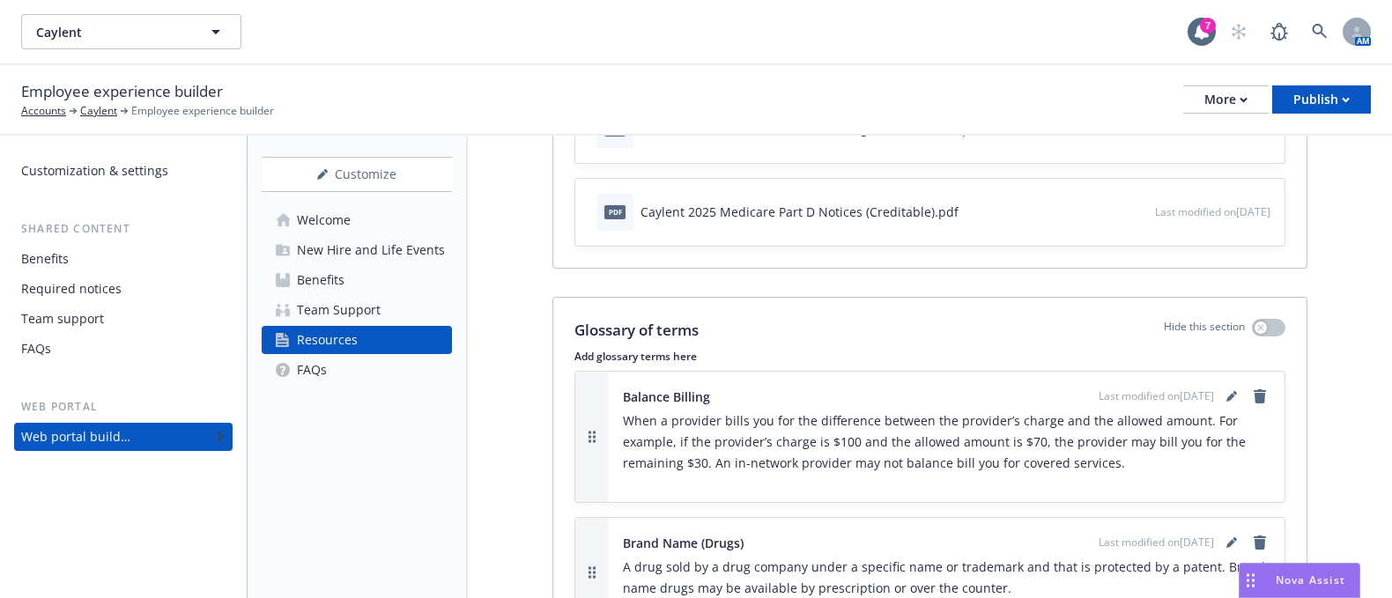
scroll to position [819, 0]
click at [347, 261] on div "New Hire and Life Events" at bounding box center [371, 250] width 148 height 28
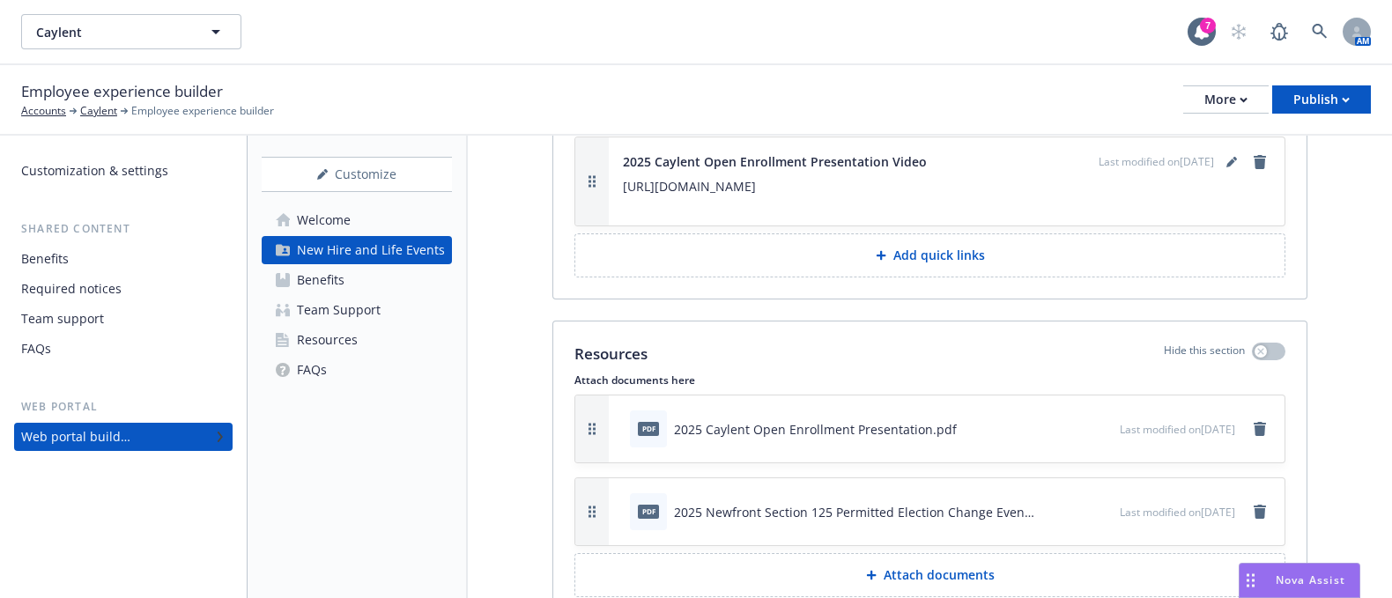
scroll to position [2738, 0]
click at [1254, 421] on icon "remove" at bounding box center [1260, 428] width 12 height 14
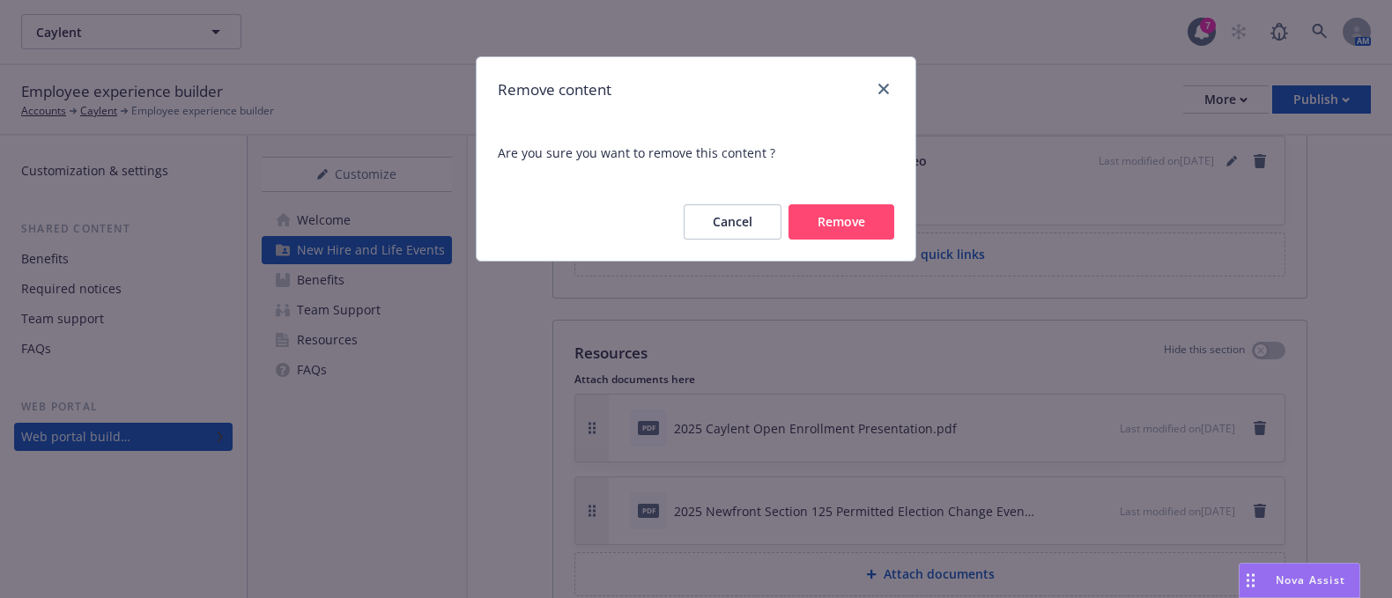
click at [834, 226] on button "Remove" at bounding box center [842, 221] width 106 height 35
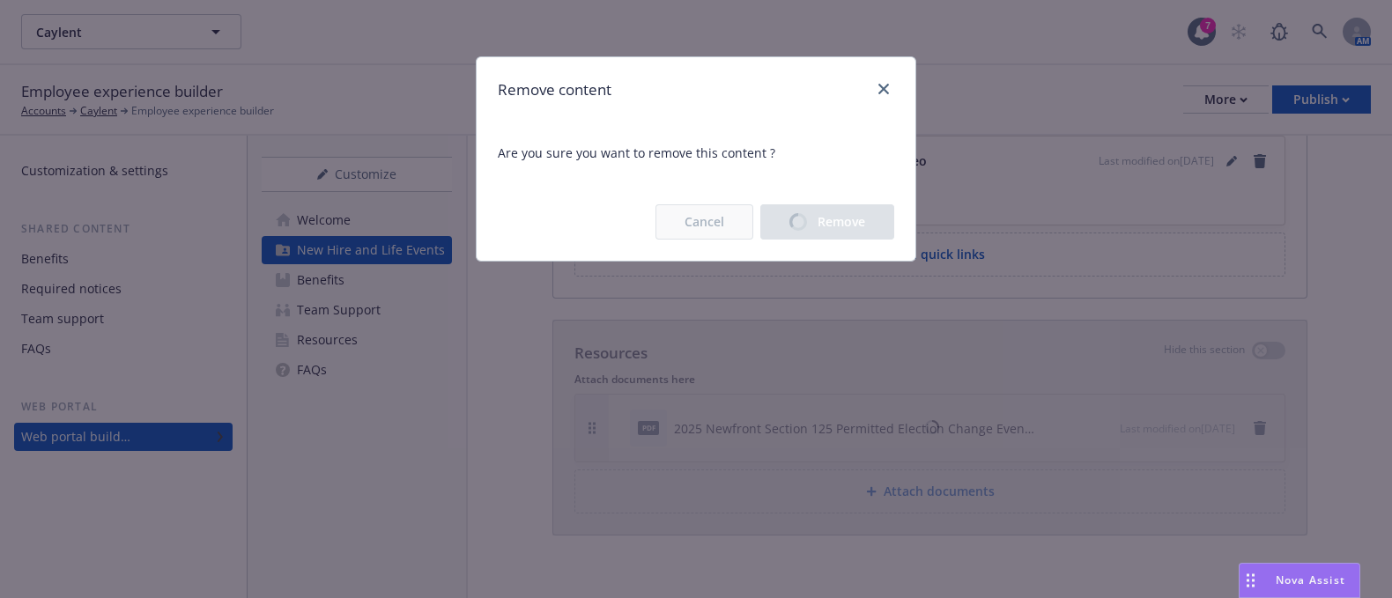
scroll to position [2709, 0]
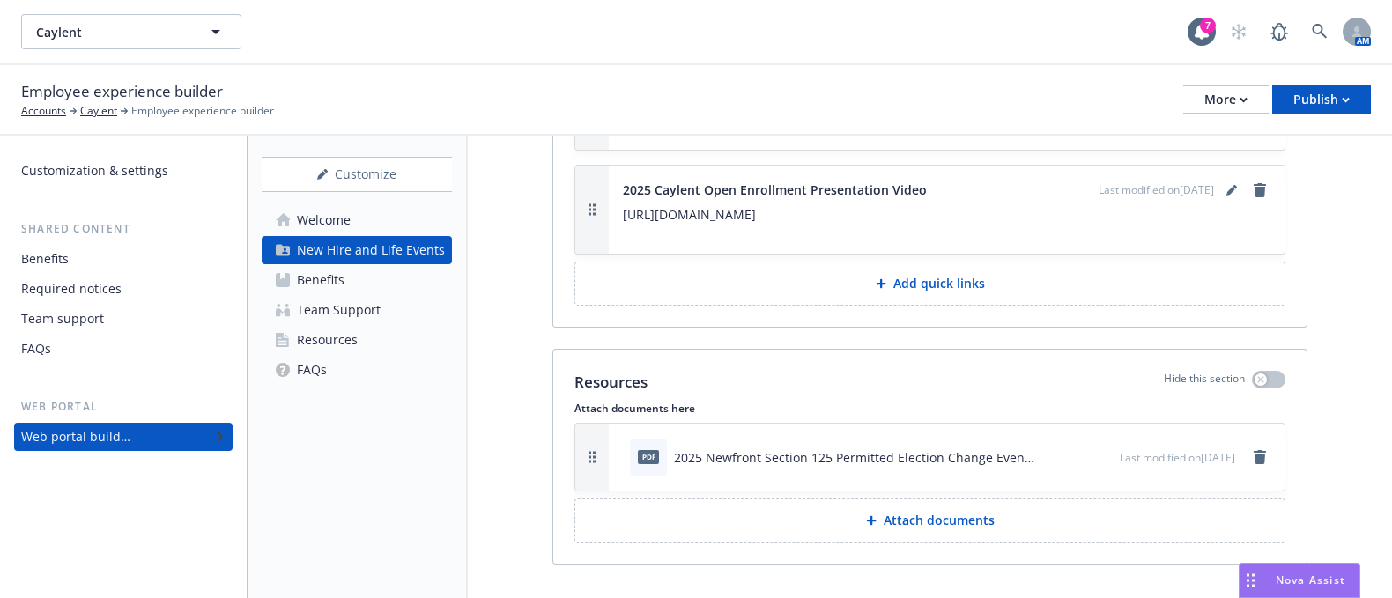
click at [853, 501] on button "Attach documents" at bounding box center [930, 521] width 711 height 44
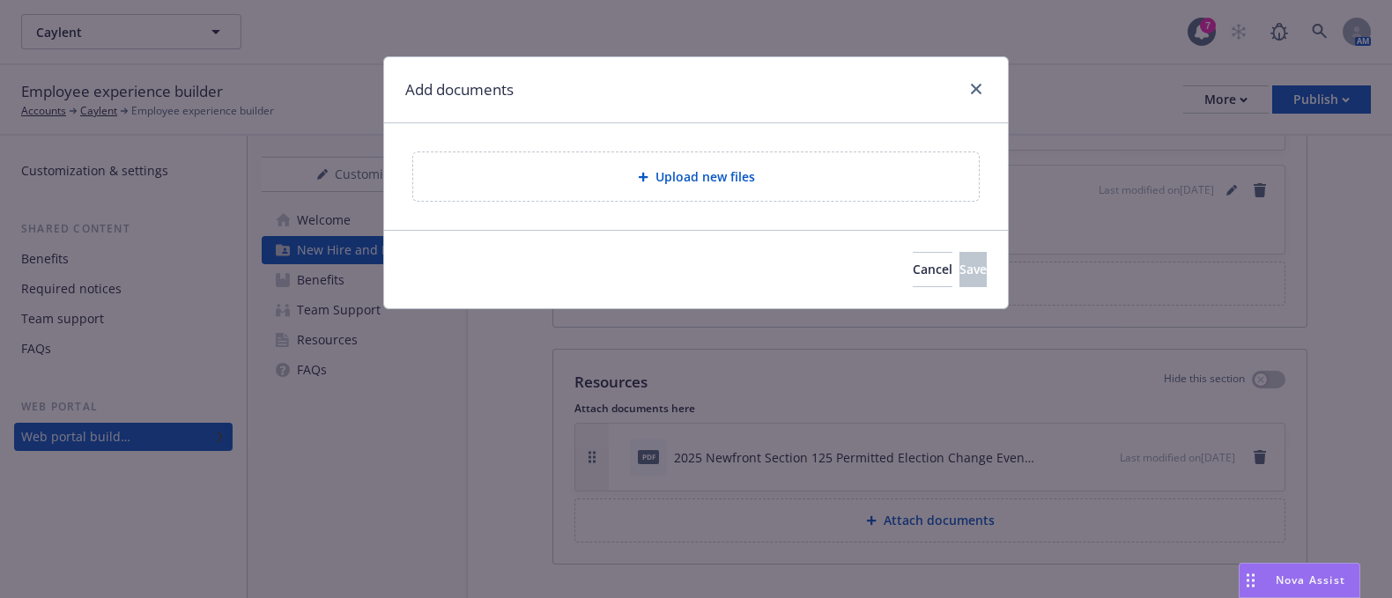
click at [707, 176] on span "Upload new files" at bounding box center [706, 176] width 100 height 19
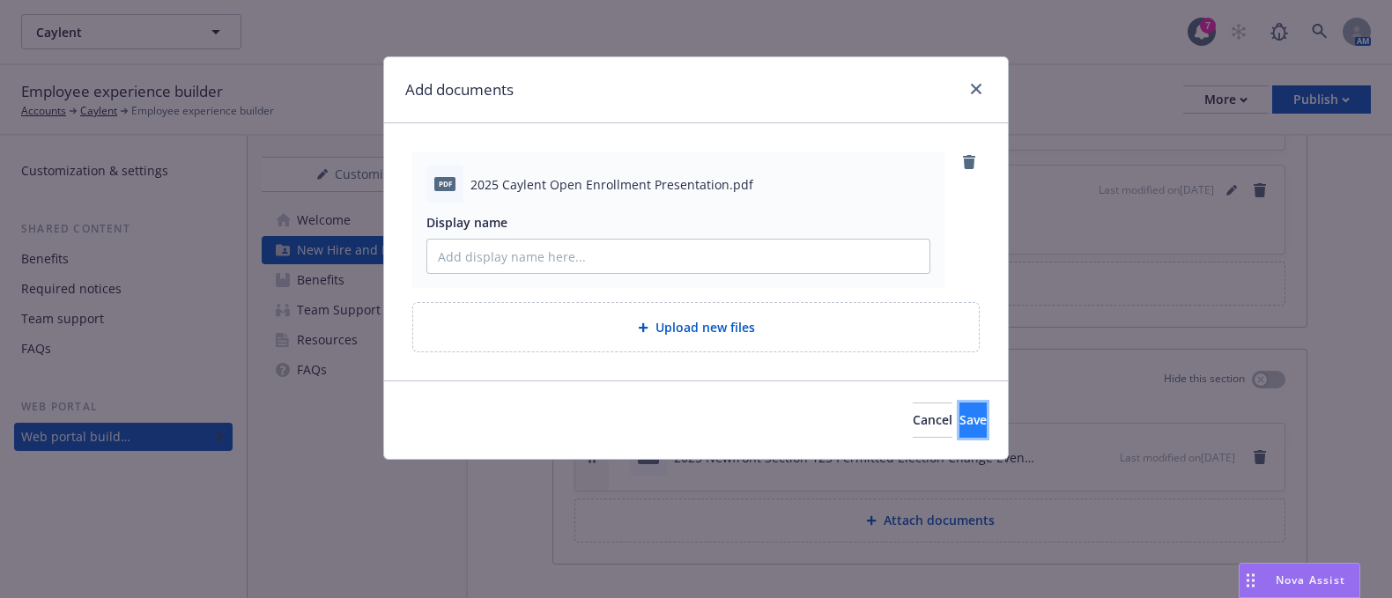
click at [965, 419] on button "Save" at bounding box center [973, 420] width 27 height 35
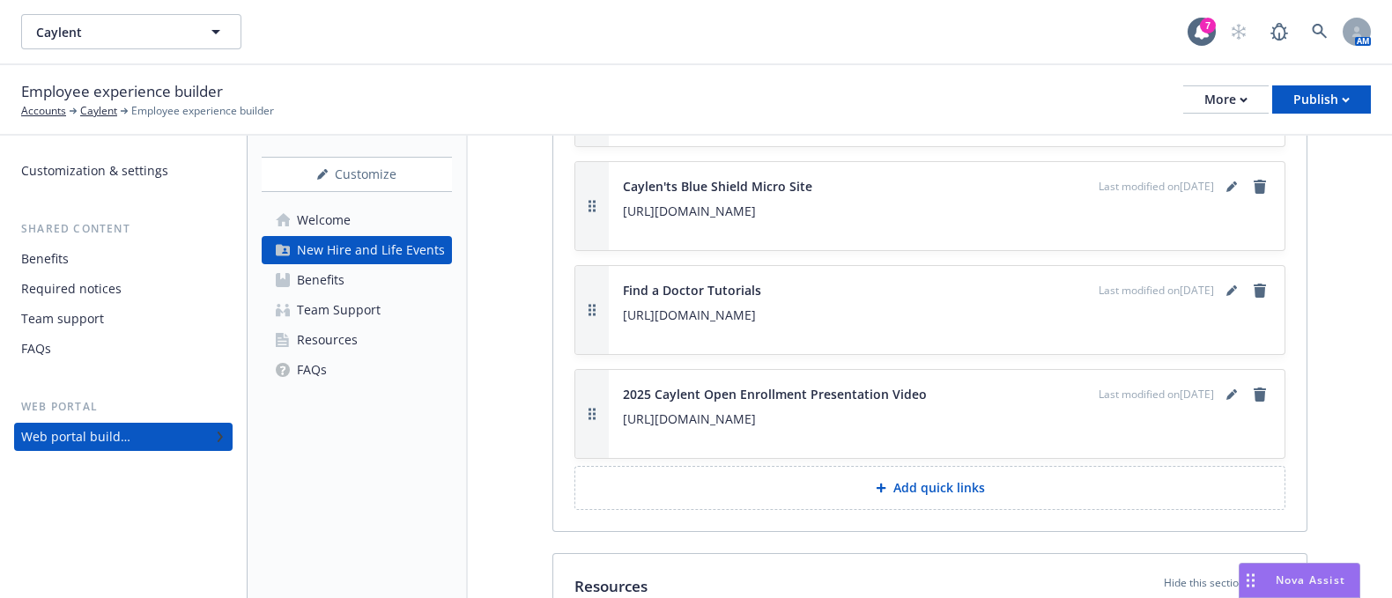
scroll to position [2505, 0]
click at [1346, 100] on icon "button" at bounding box center [1346, 100] width 6 height 4
click at [1328, 144] on link "Publish portal" at bounding box center [1300, 139] width 139 height 35
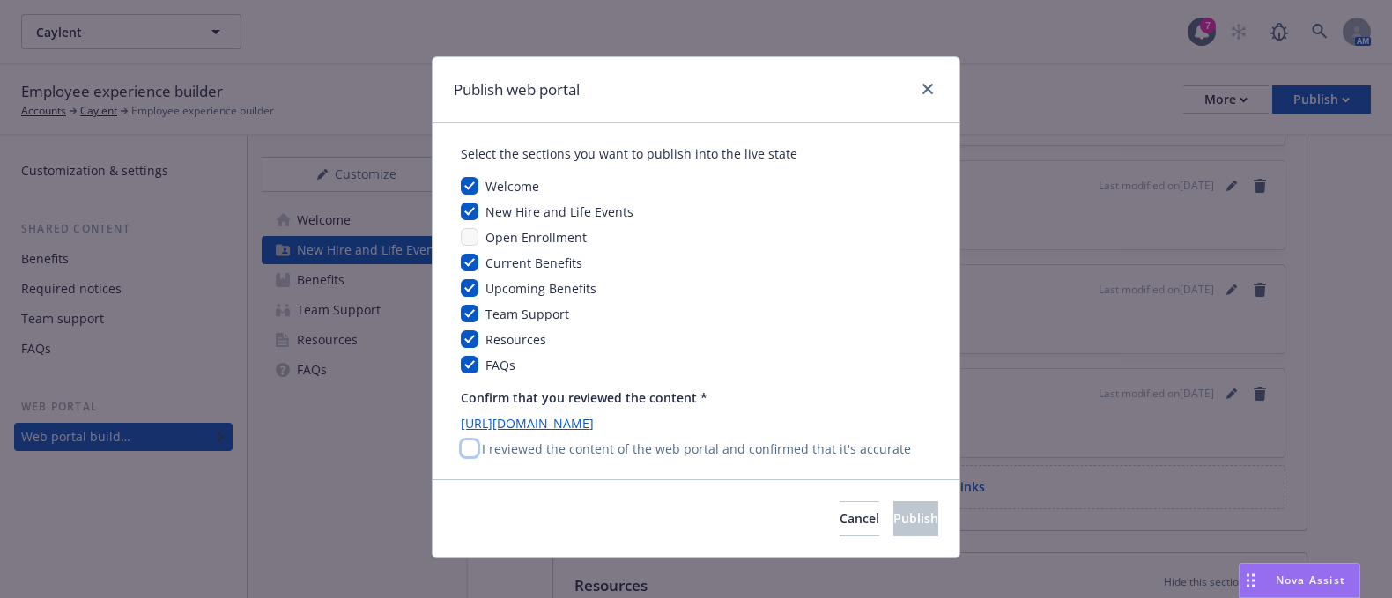
click at [466, 450] on input "checkbox" at bounding box center [470, 449] width 18 height 18
checkbox input "true"
click at [893, 529] on button "Publish" at bounding box center [915, 518] width 45 height 35
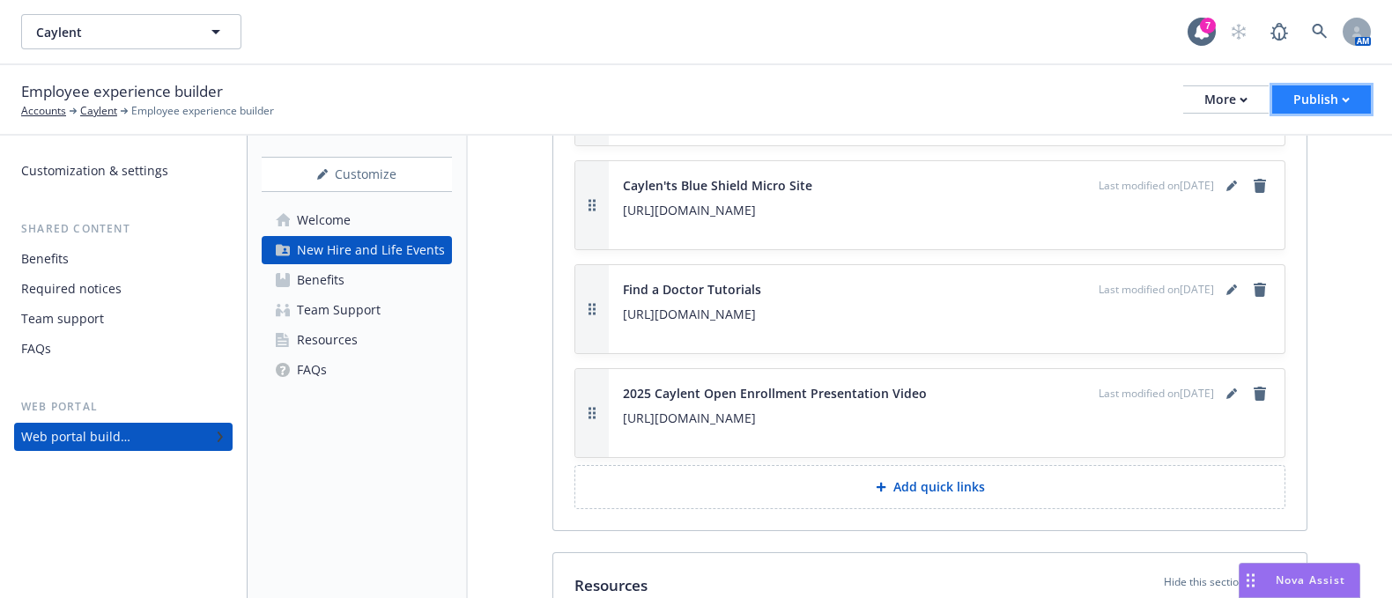
click at [1317, 92] on div "Publish" at bounding box center [1322, 99] width 56 height 26
click at [1329, 174] on link "Publish app" at bounding box center [1300, 174] width 139 height 35
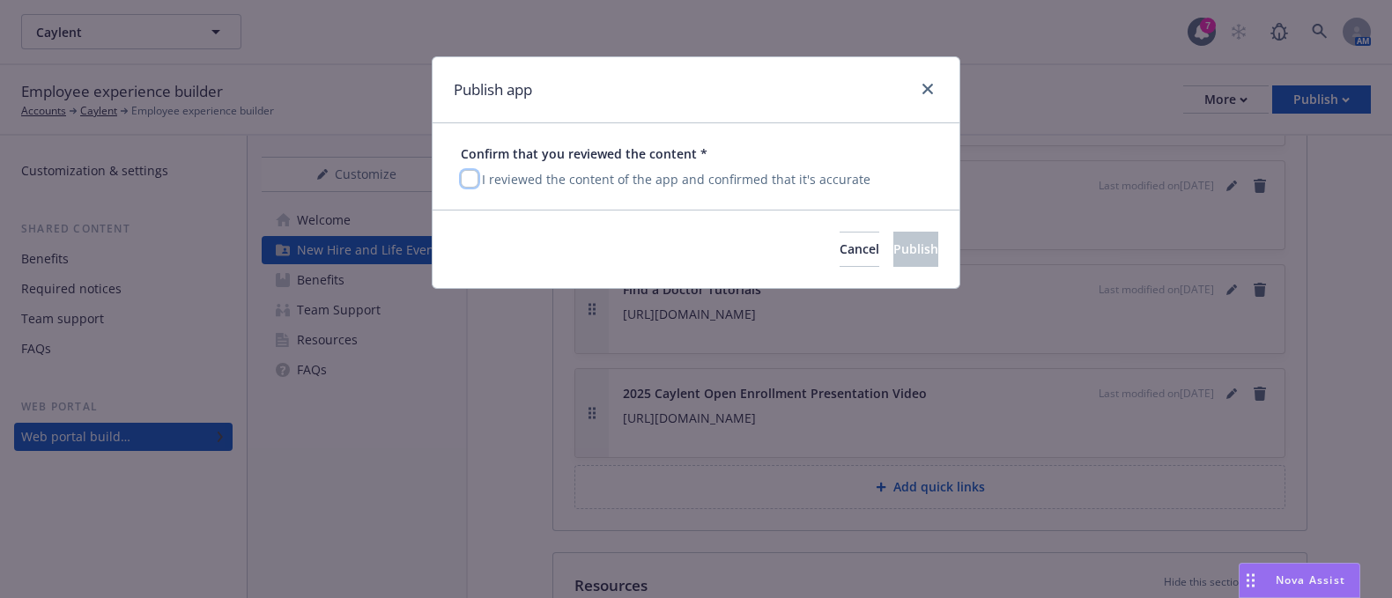
click at [476, 176] on input "checkbox" at bounding box center [470, 179] width 18 height 18
checkbox input "true"
click at [907, 252] on span "Publish" at bounding box center [915, 249] width 45 height 17
